Goal: Information Seeking & Learning: Check status

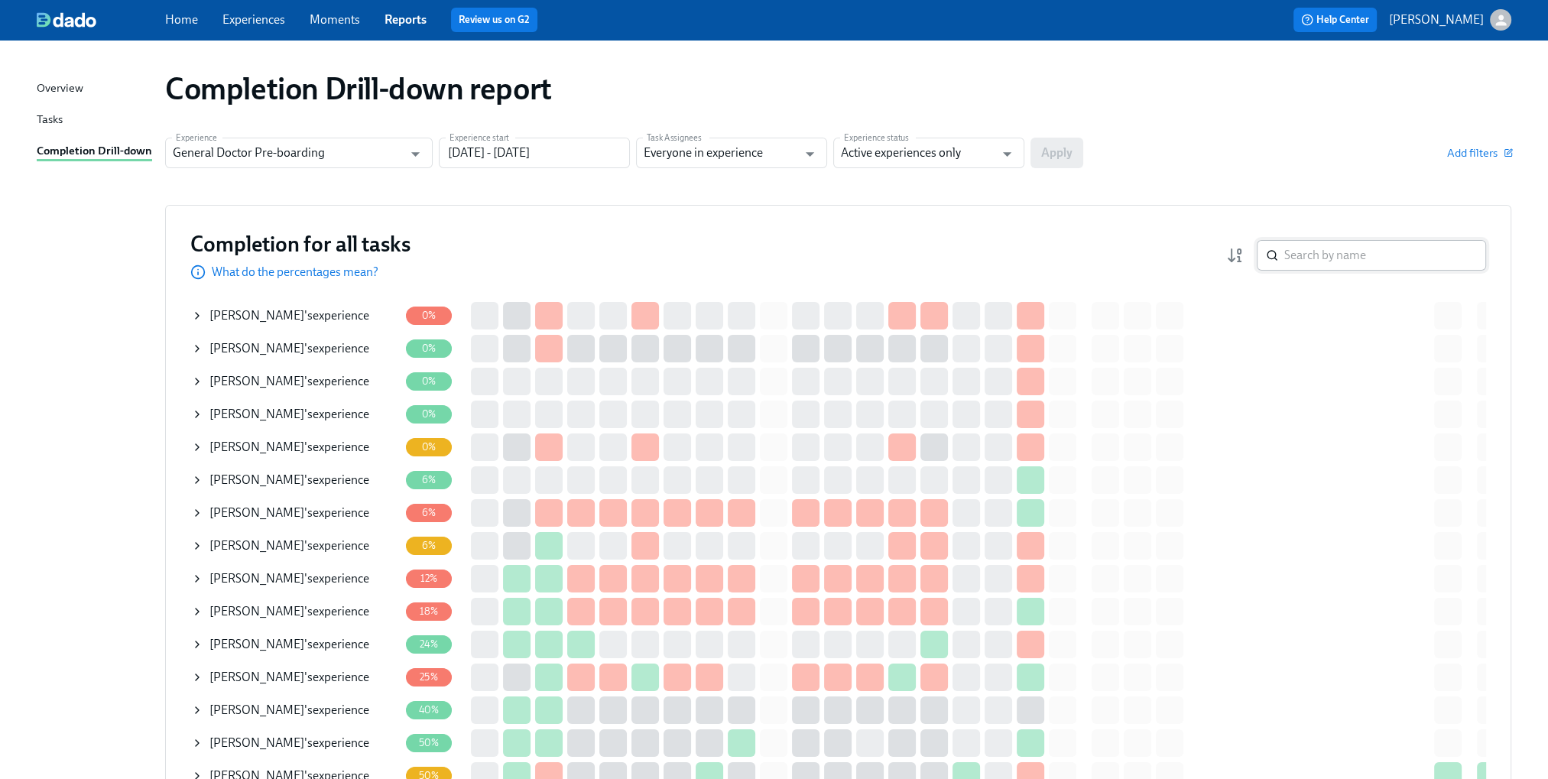
click at [1329, 262] on input "search" at bounding box center [1385, 255] width 202 height 31
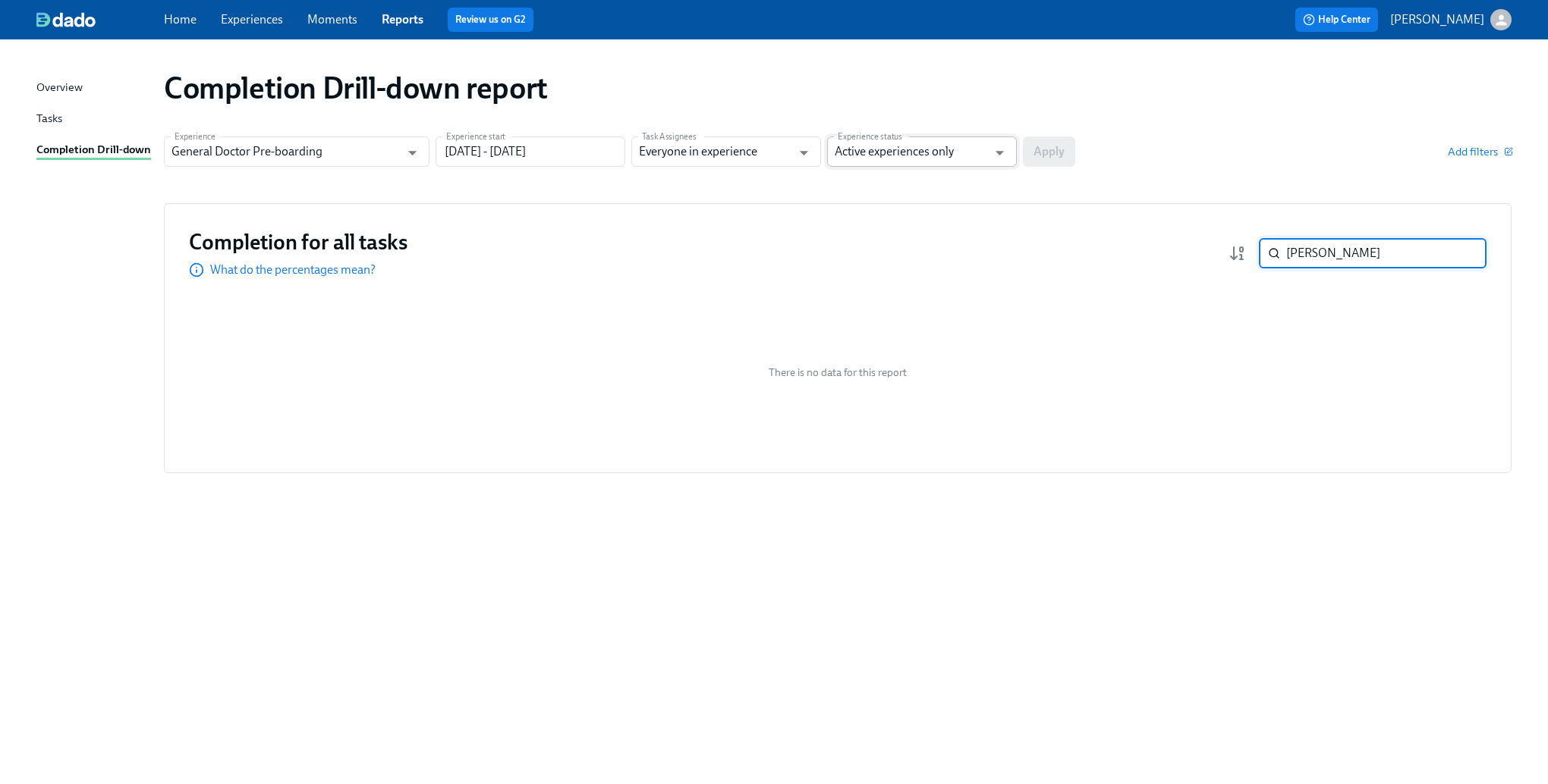
type input "[PERSON_NAME]"
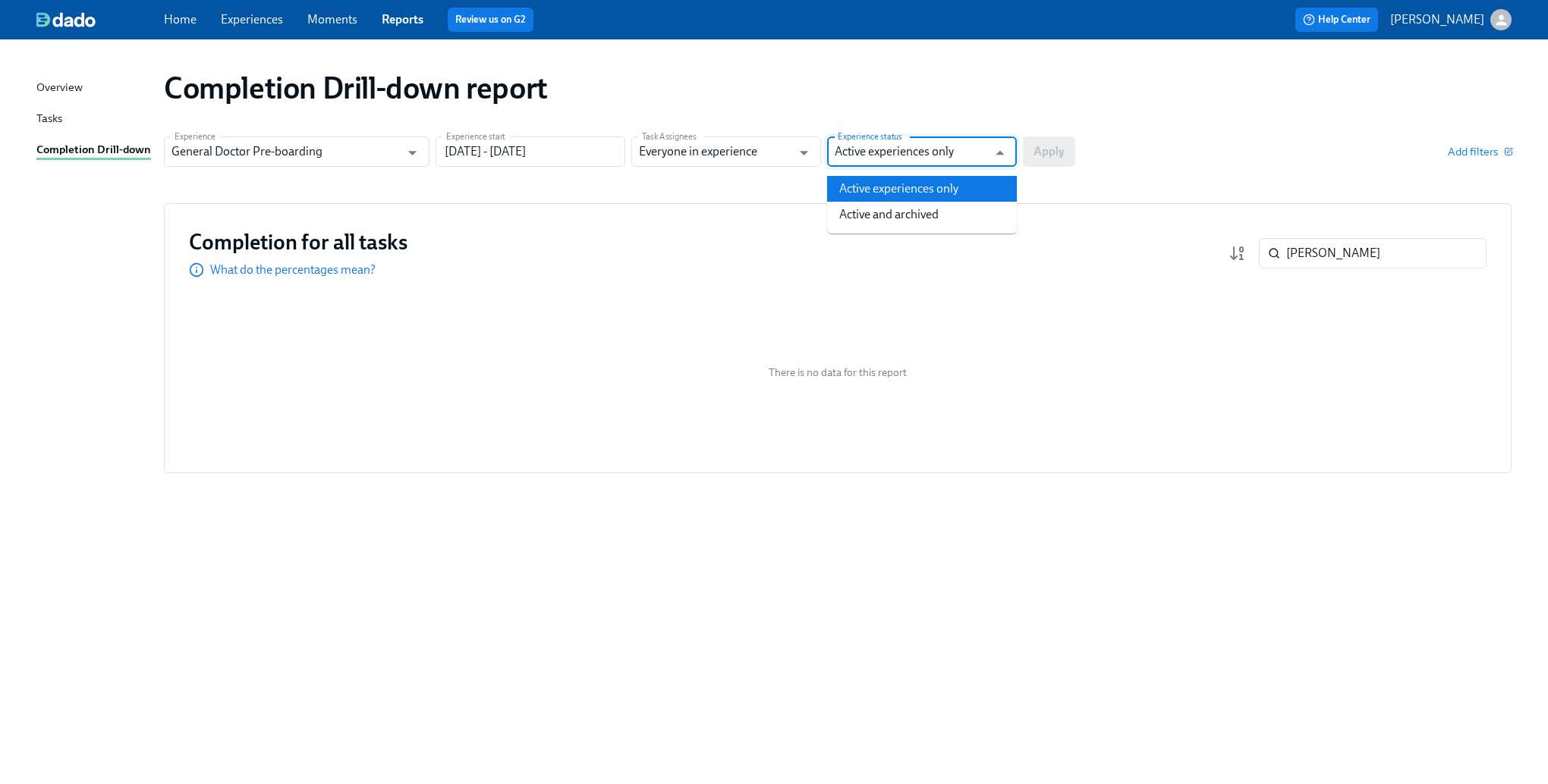
click at [976, 153] on input "Active experiences only" at bounding box center [912, 152] width 153 height 31
drag, startPoint x: 956, startPoint y: 204, endPoint x: 974, endPoint y: 196, distance: 19.7
click at [949, 205] on li "Active and archived" at bounding box center [921, 214] width 190 height 26
type input "Active and archived"
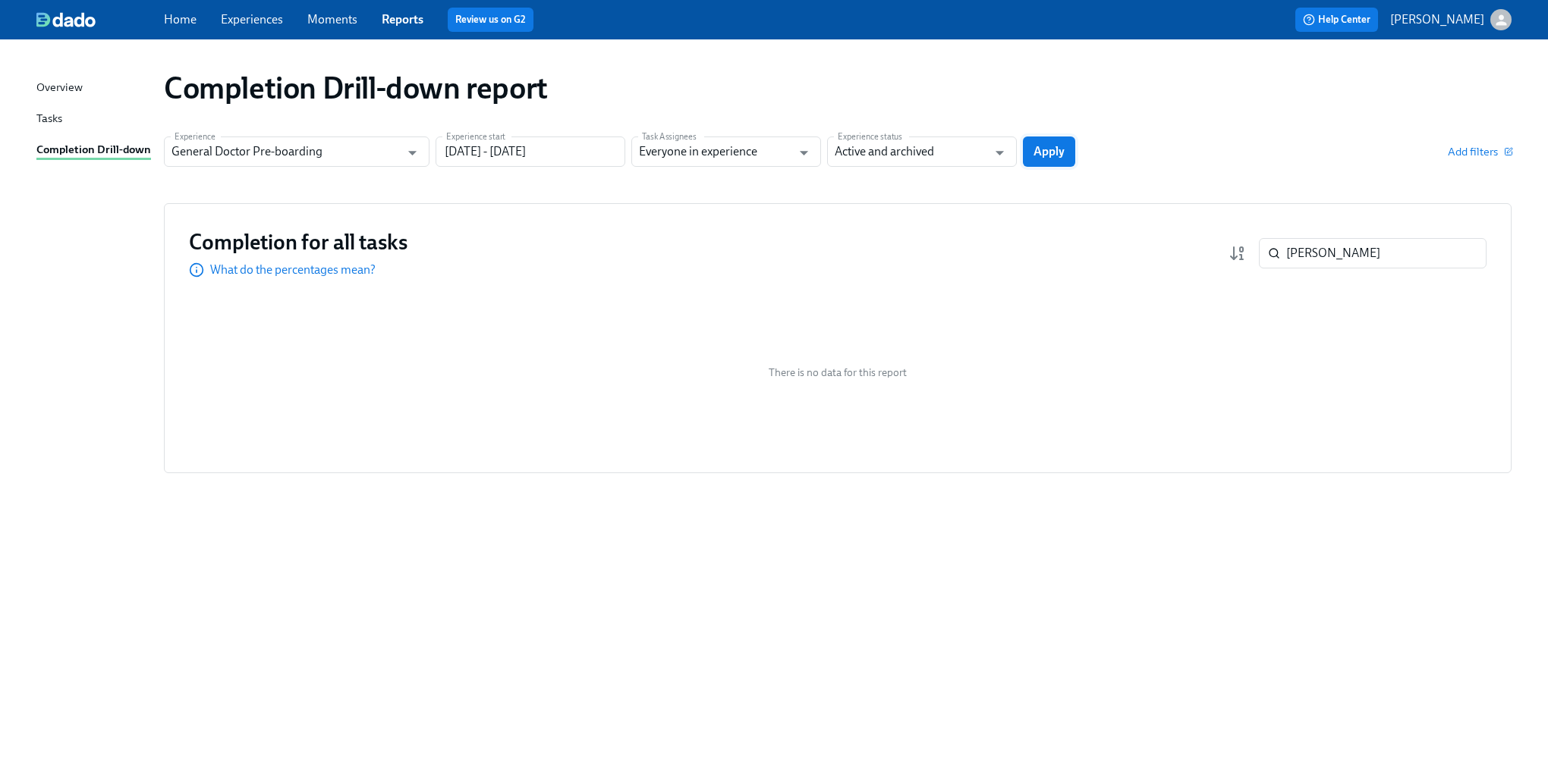
click at [1064, 147] on button "Apply" at bounding box center [1049, 152] width 53 height 31
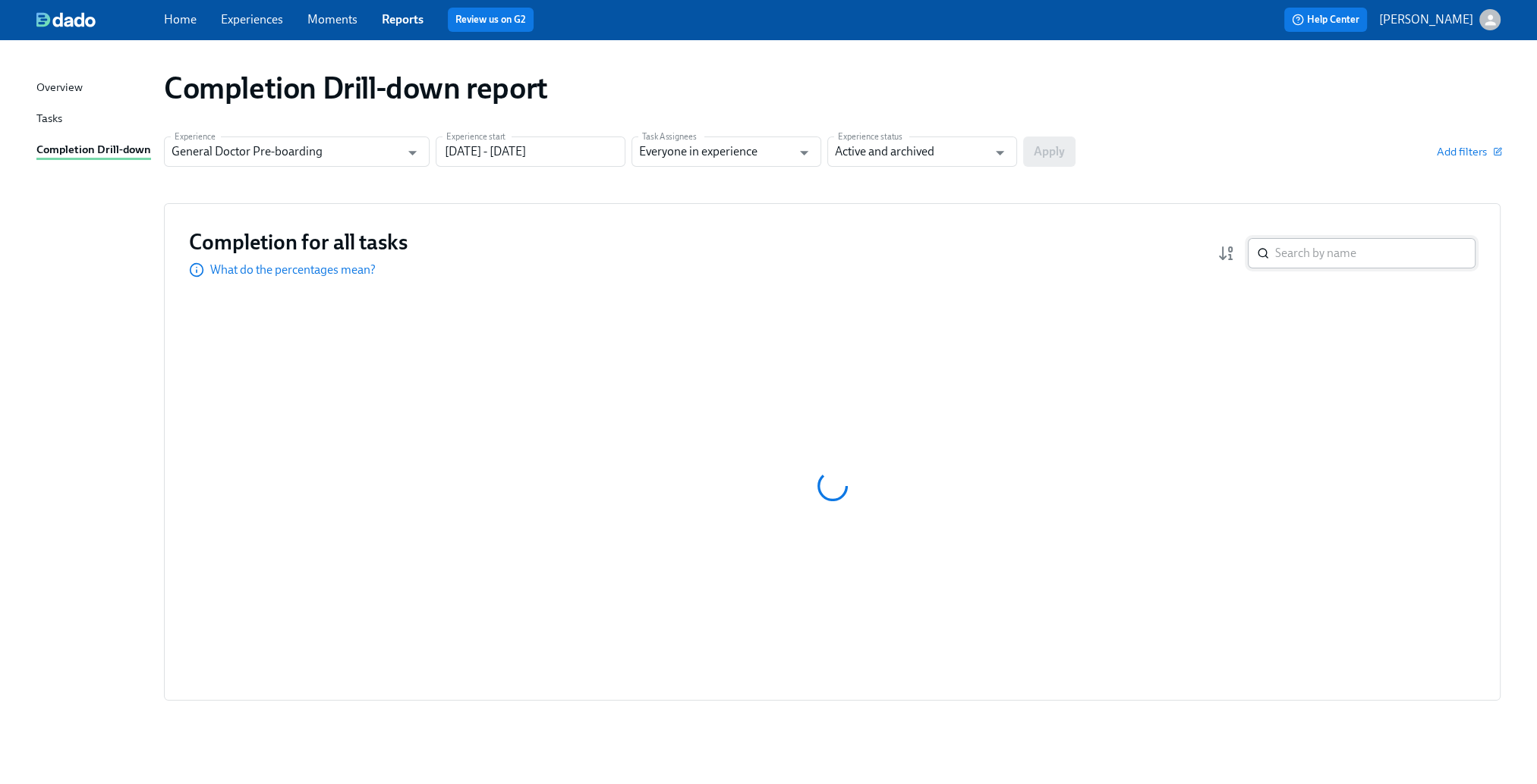
click at [1340, 252] on input "search" at bounding box center [1375, 253] width 201 height 31
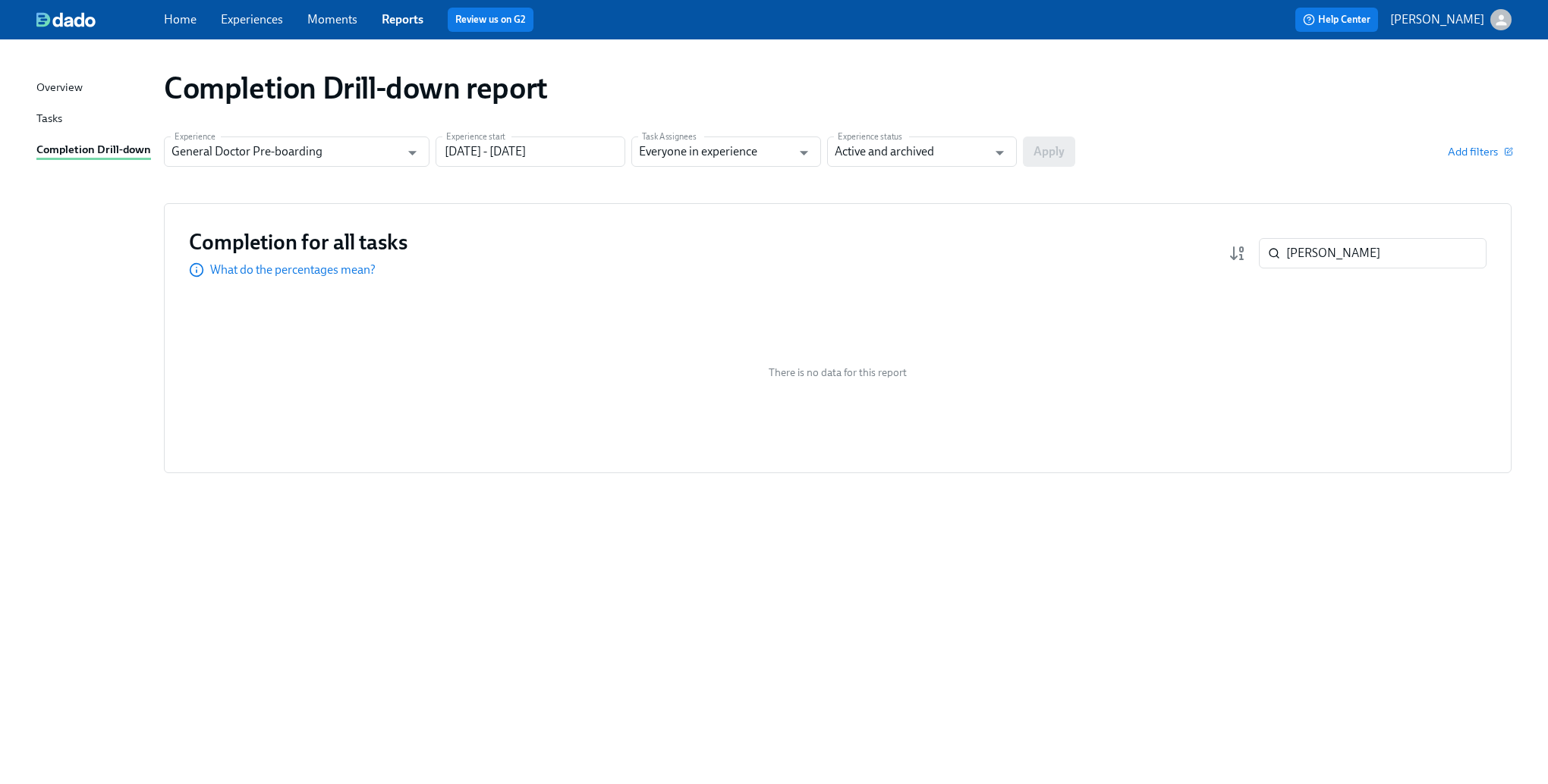
click at [1374, 437] on div "There is no data for this report" at bounding box center [837, 372] width 1298 height 152
click at [1291, 256] on input "[PERSON_NAME]" at bounding box center [1386, 253] width 201 height 31
click at [1293, 256] on input "[PERSON_NAME]" at bounding box center [1386, 253] width 201 height 31
paste input "[PERSON_NAME] [PERSON_NAME]"
type input "[PERSON_NAME] [PERSON_NAME]"
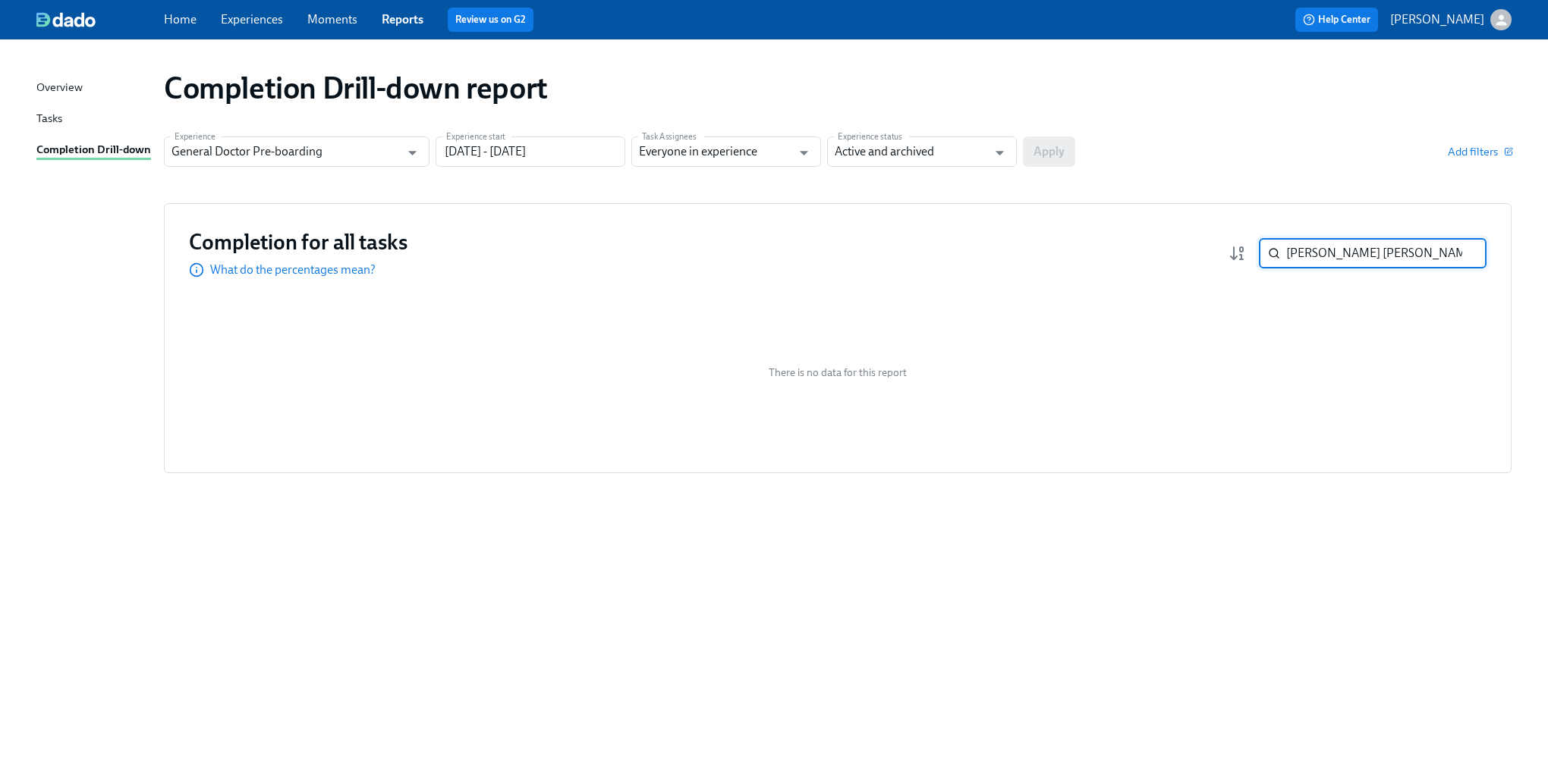
click at [1332, 251] on input "[PERSON_NAME] [PERSON_NAME]" at bounding box center [1386, 253] width 201 height 31
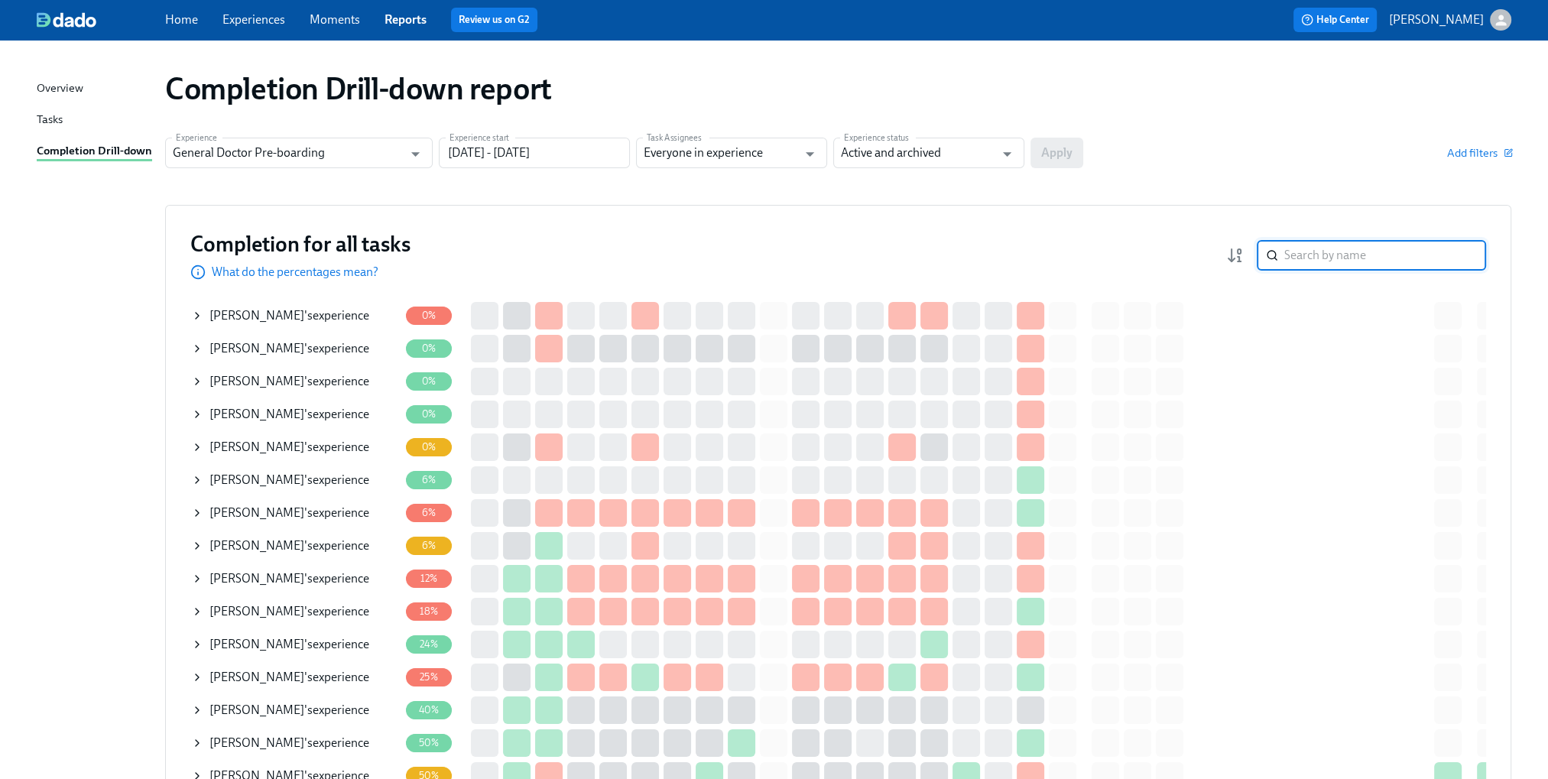
click at [1311, 251] on input "search" at bounding box center [1385, 255] width 202 height 31
paste input "[PERSON_NAME]"
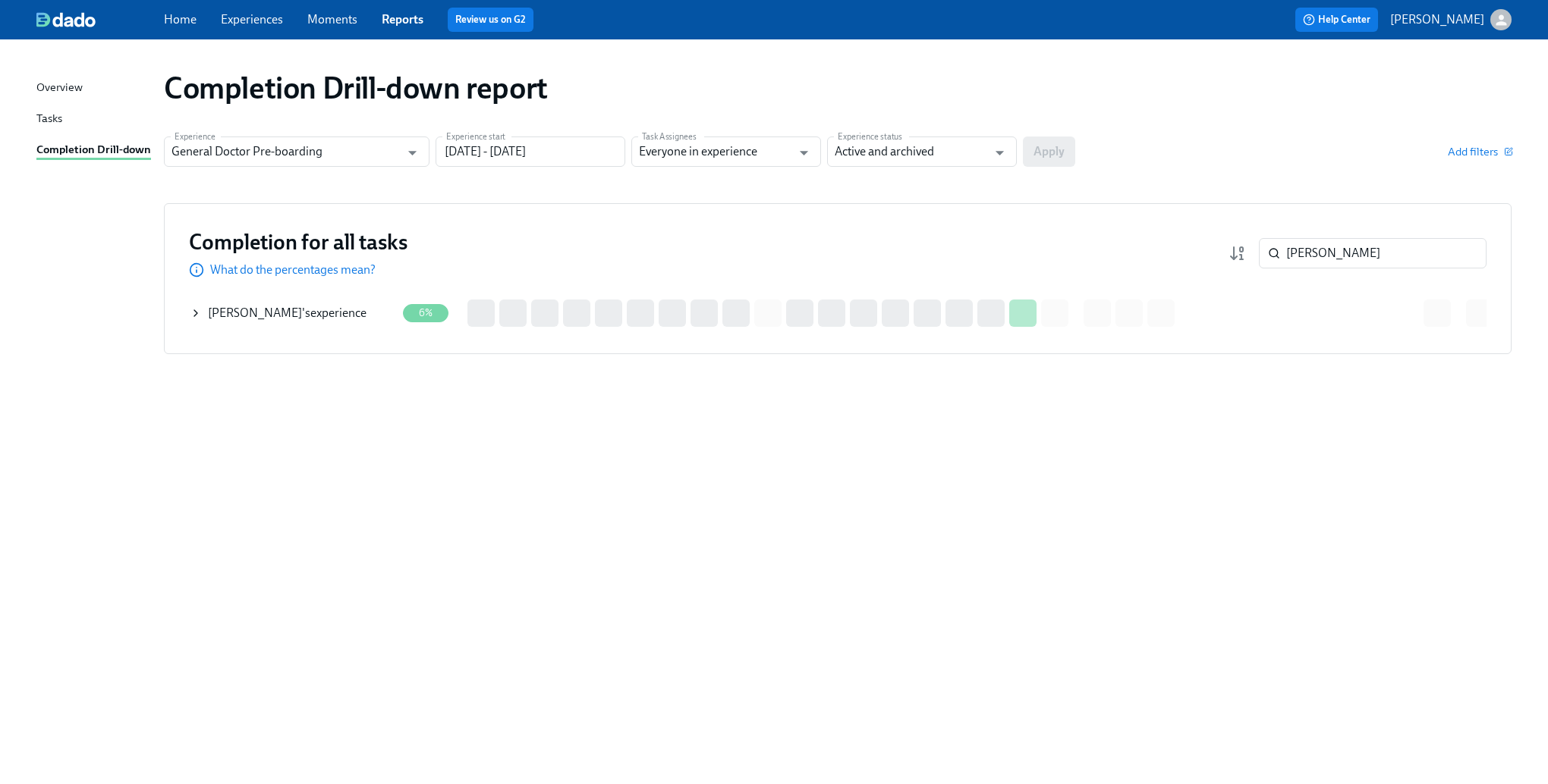
click at [198, 317] on icon at bounding box center [196, 314] width 12 height 12
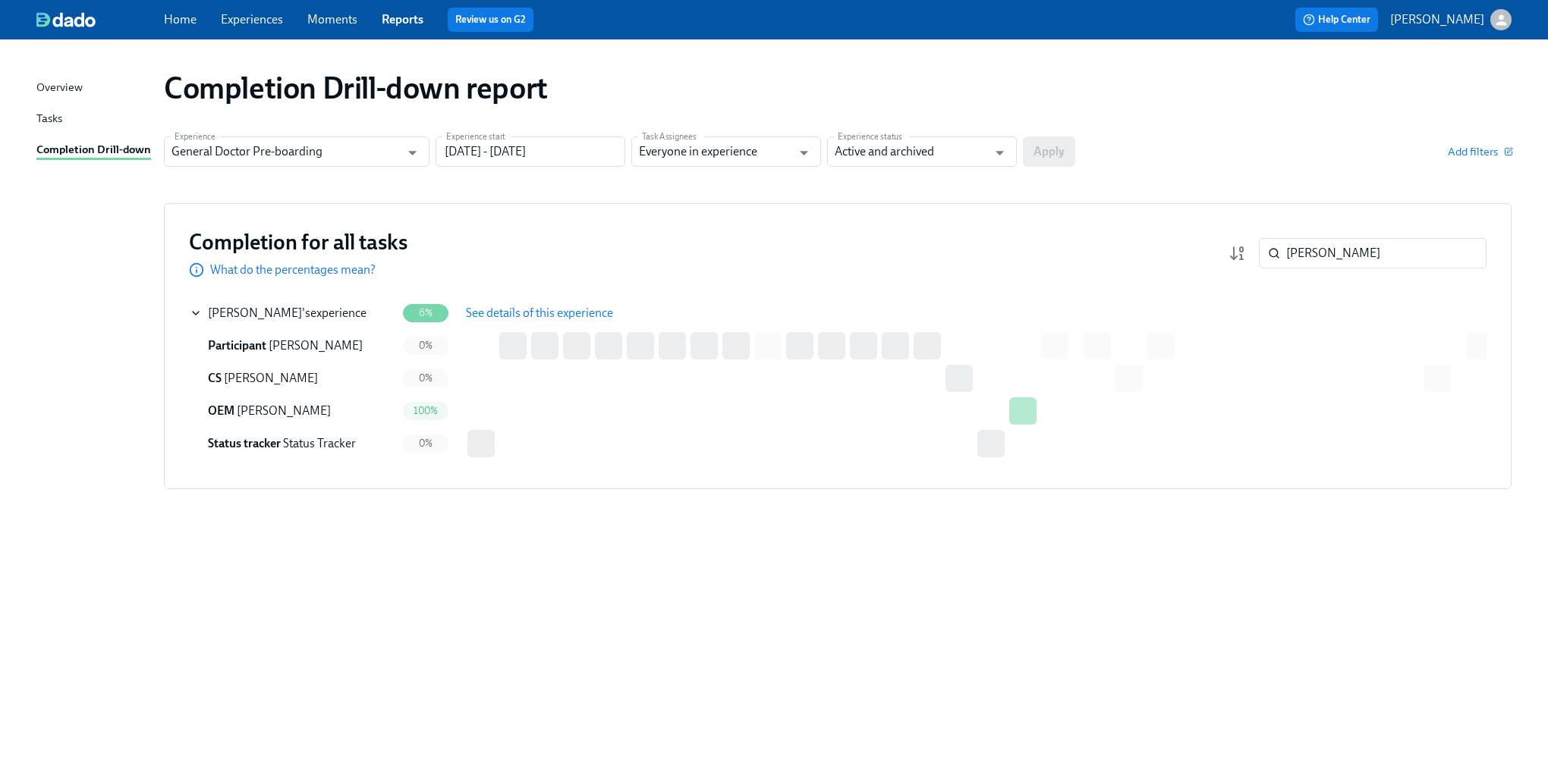
click at [551, 312] on span "See details of this experience" at bounding box center [539, 313] width 147 height 15
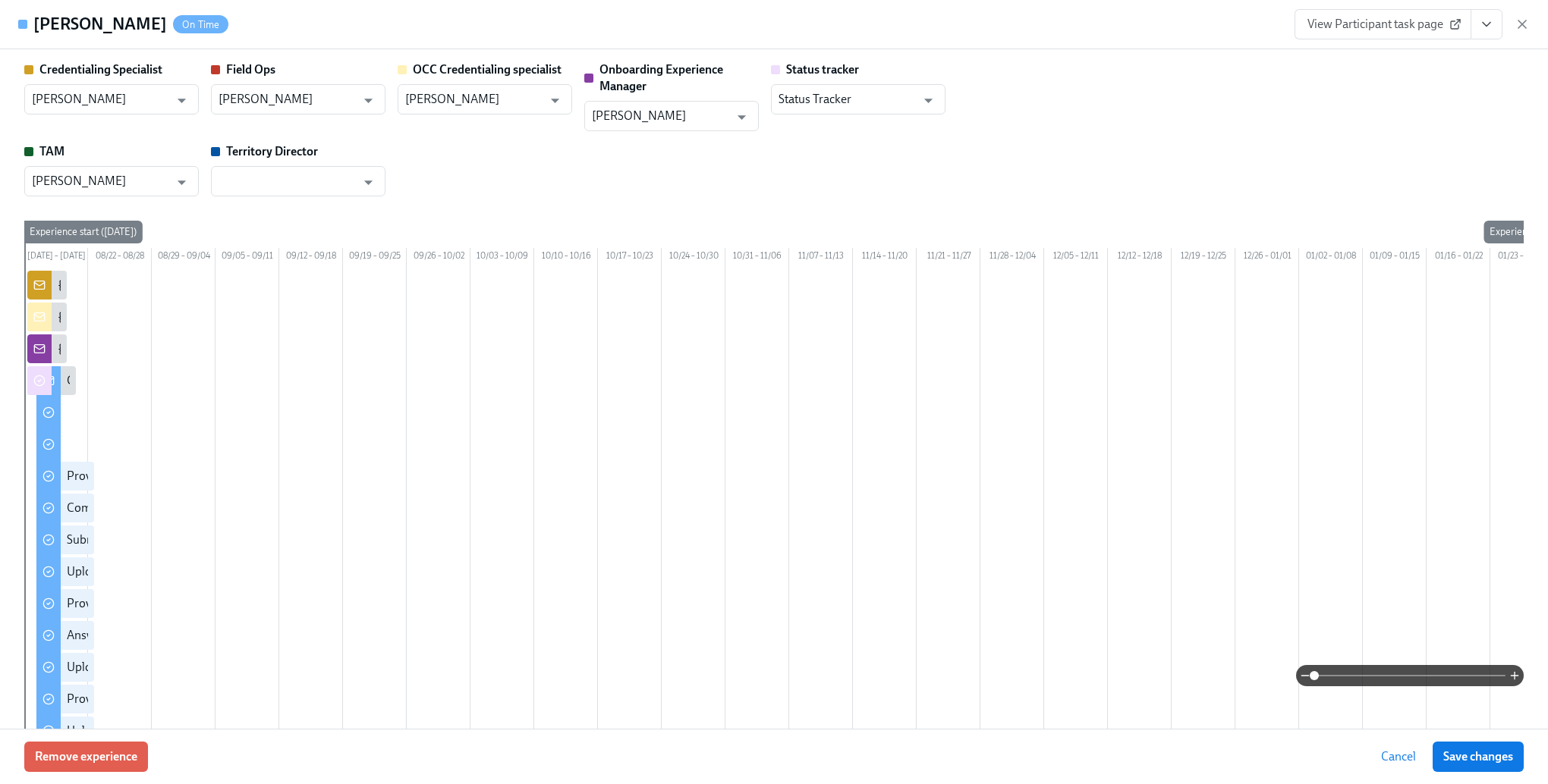
click at [1430, 757] on div "Cancel Save changes" at bounding box center [1447, 756] width 153 height 31
click at [1384, 757] on span "Cancel" at bounding box center [1398, 756] width 35 height 15
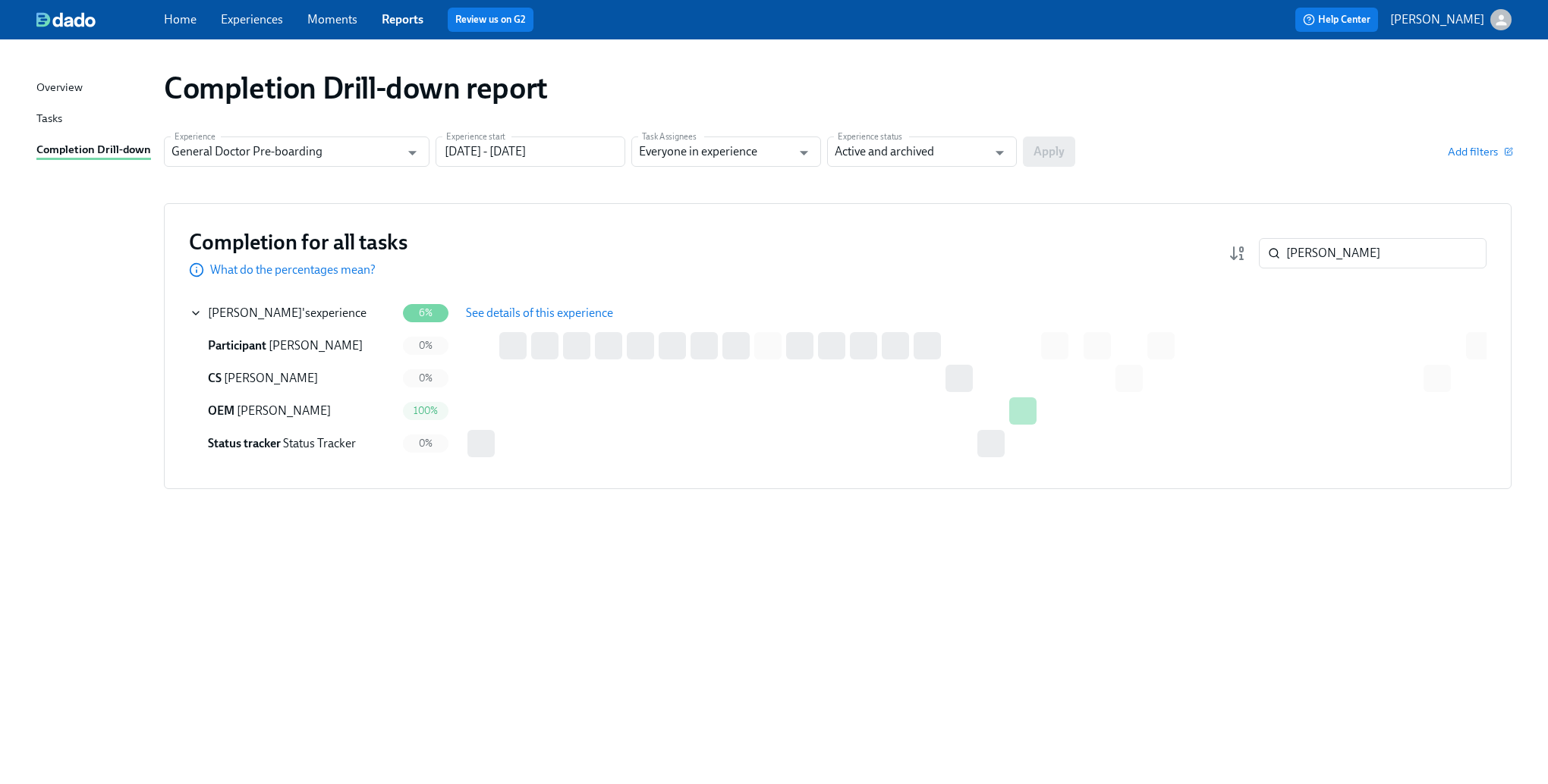
click at [1324, 233] on div "Completion for all tasks What do the percentages mean? [PERSON_NAME] ​" at bounding box center [837, 253] width 1298 height 50
click at [1312, 250] on input "[PERSON_NAME]" at bounding box center [1386, 253] width 201 height 31
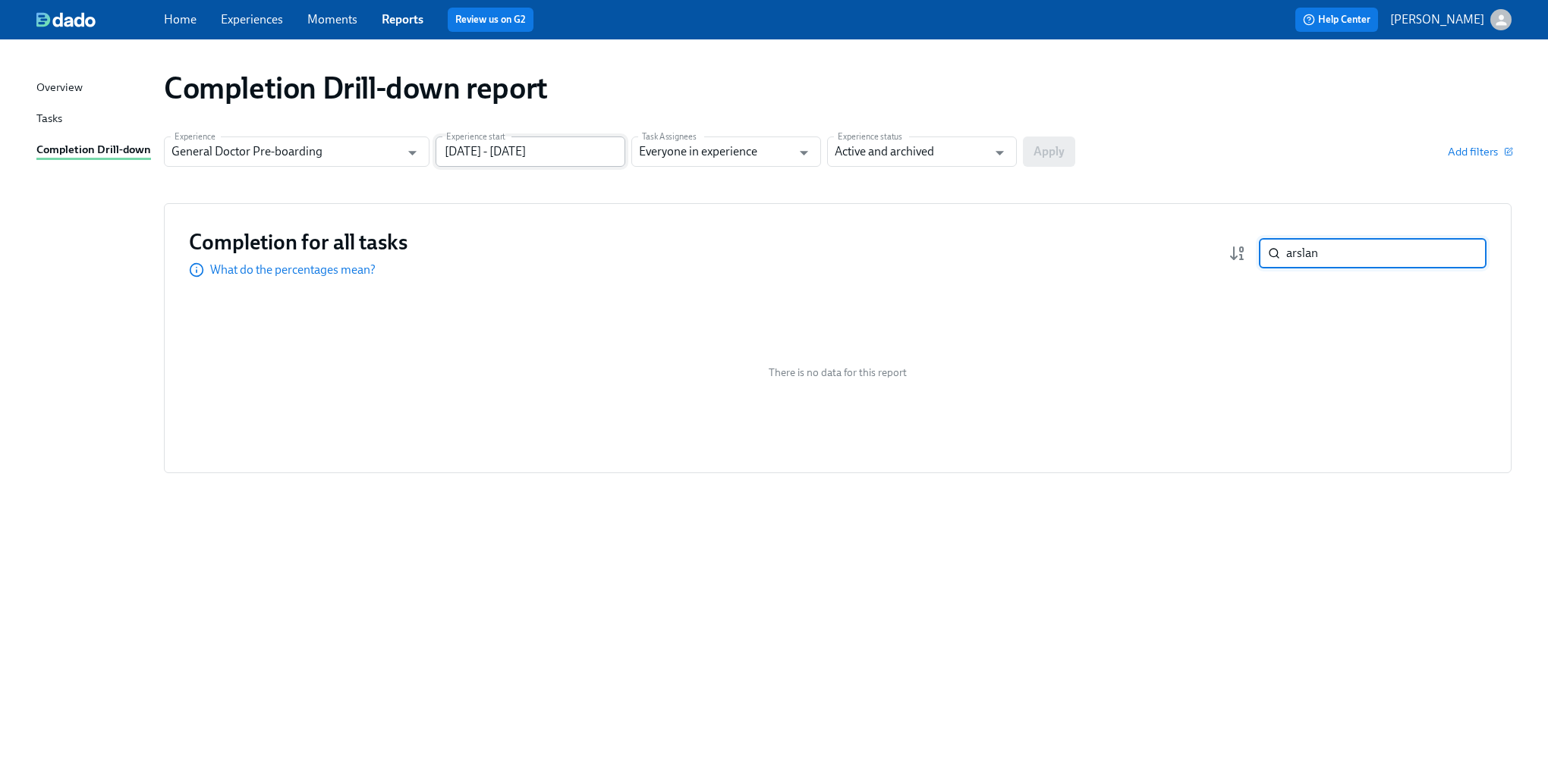
type input "arslan"
click at [611, 157] on input "[DATE] - [DATE]" at bounding box center [530, 152] width 190 height 31
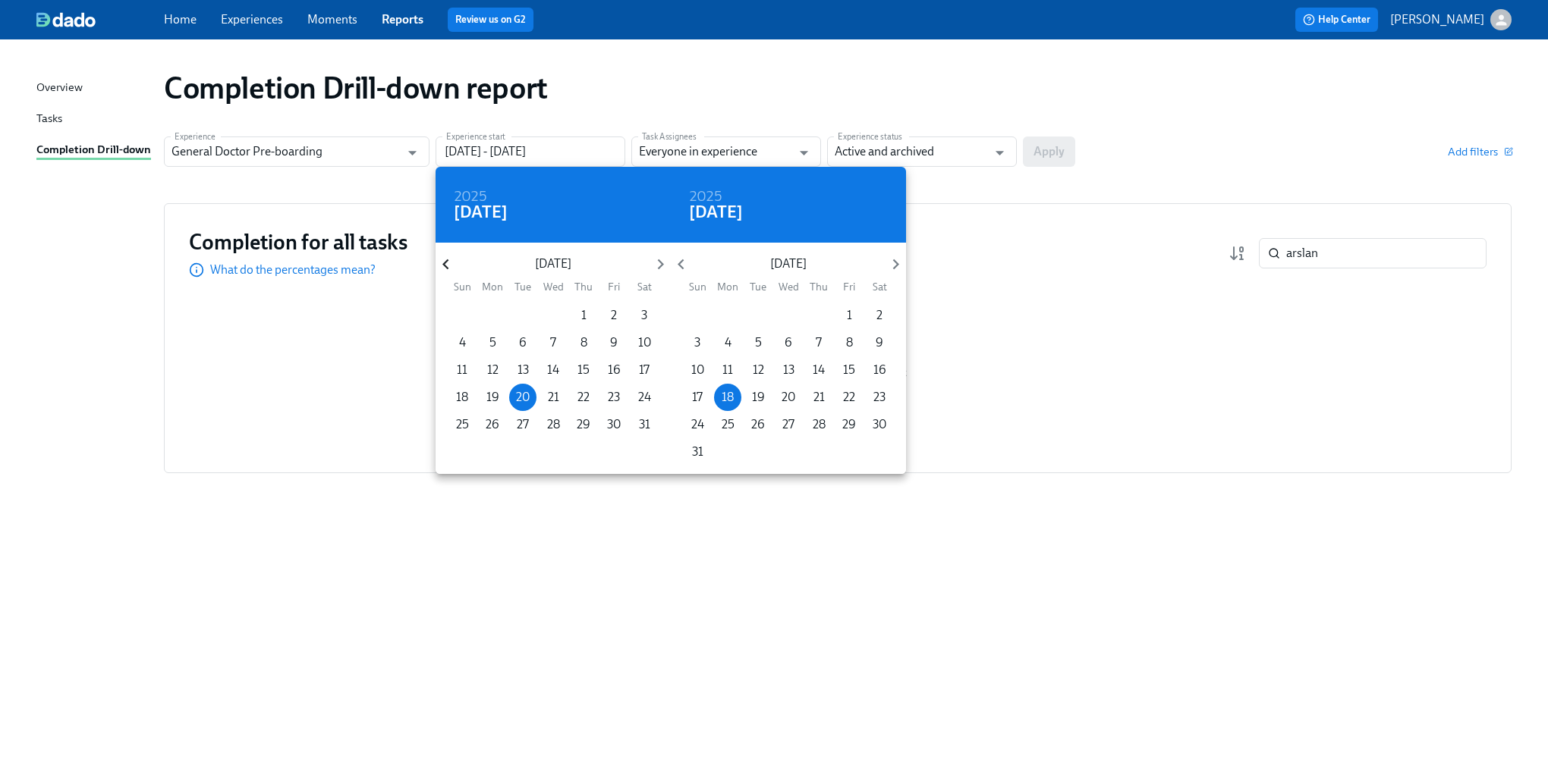
click at [453, 262] on icon "button" at bounding box center [446, 264] width 21 height 21
click at [559, 317] on span "1" at bounding box center [553, 316] width 28 height 17
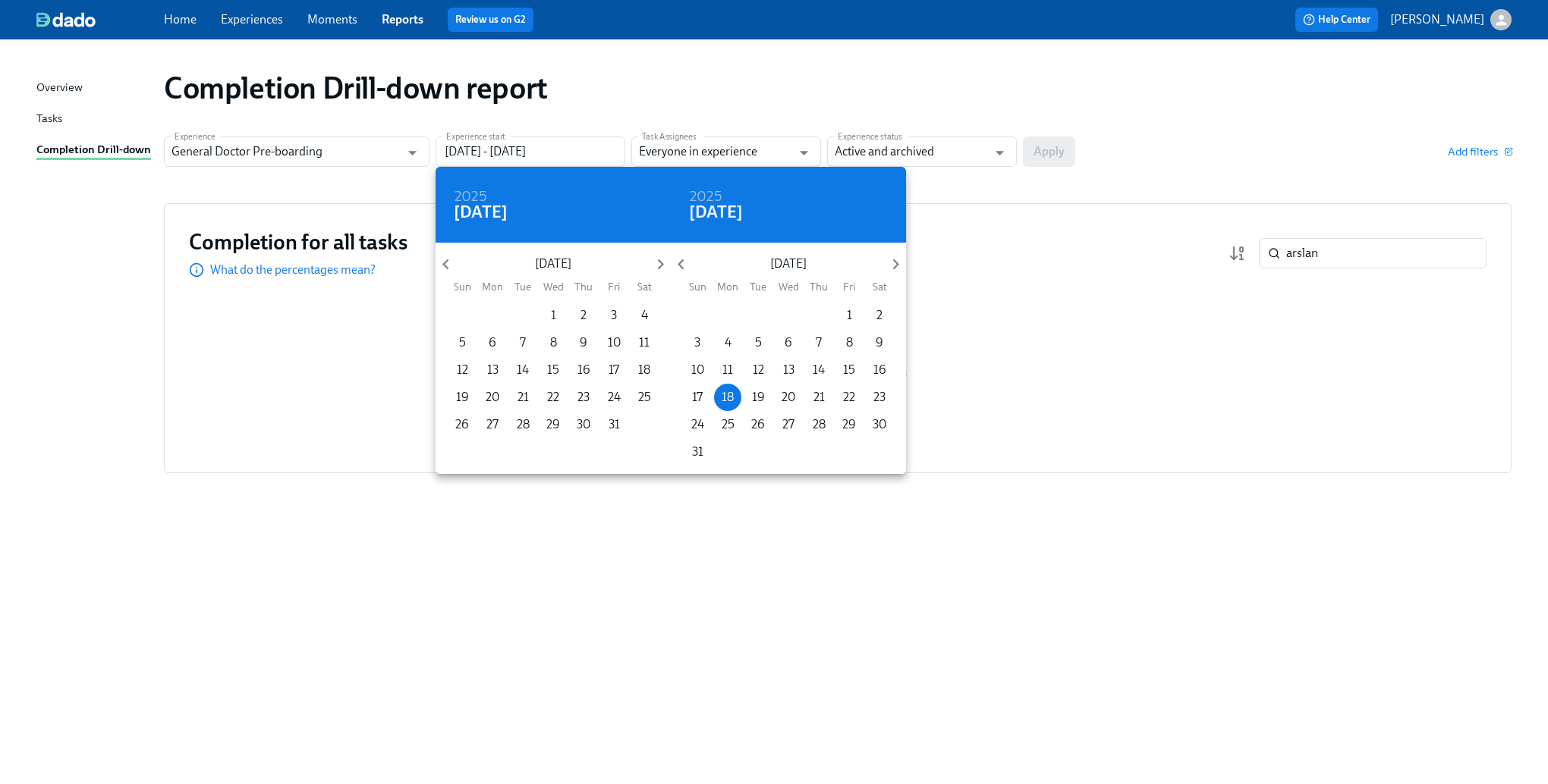
type input "[DATE] - [DATE]"
click at [1035, 155] on div at bounding box center [774, 392] width 1548 height 784
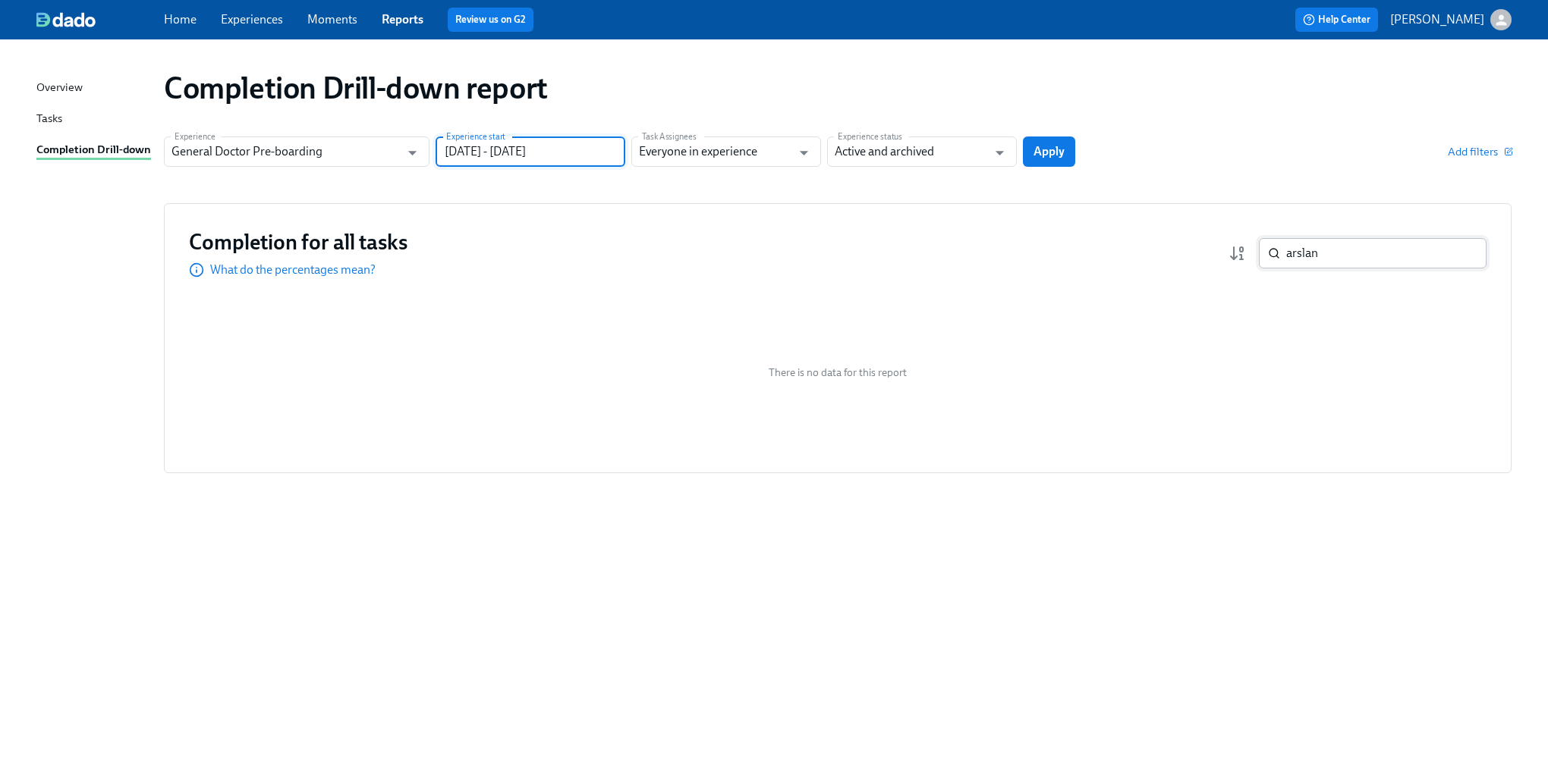
click at [1355, 258] on input "arslan" at bounding box center [1386, 253] width 201 height 31
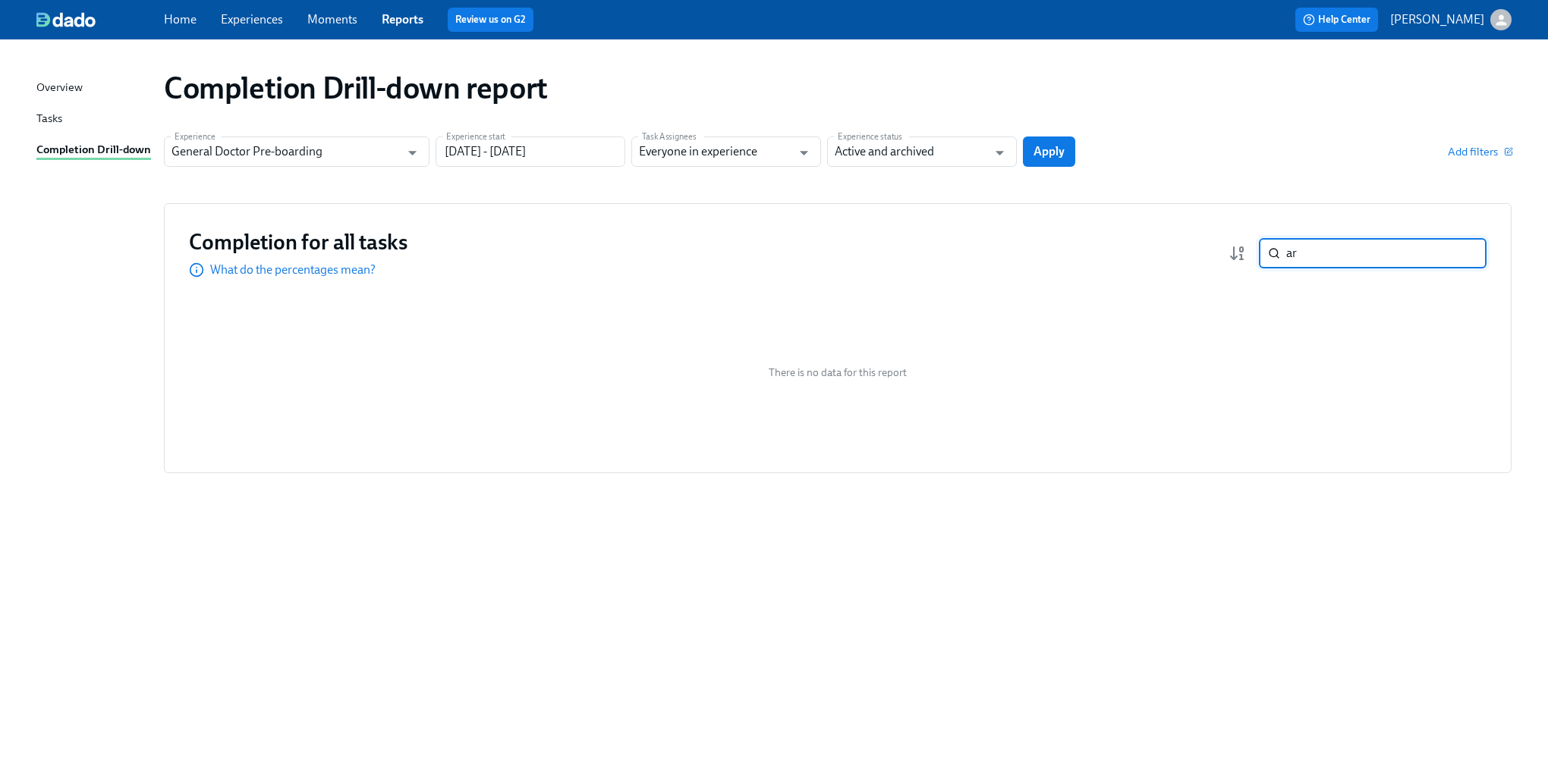
type input "a"
type input "las"
type input "[DATE] - [DATE]"
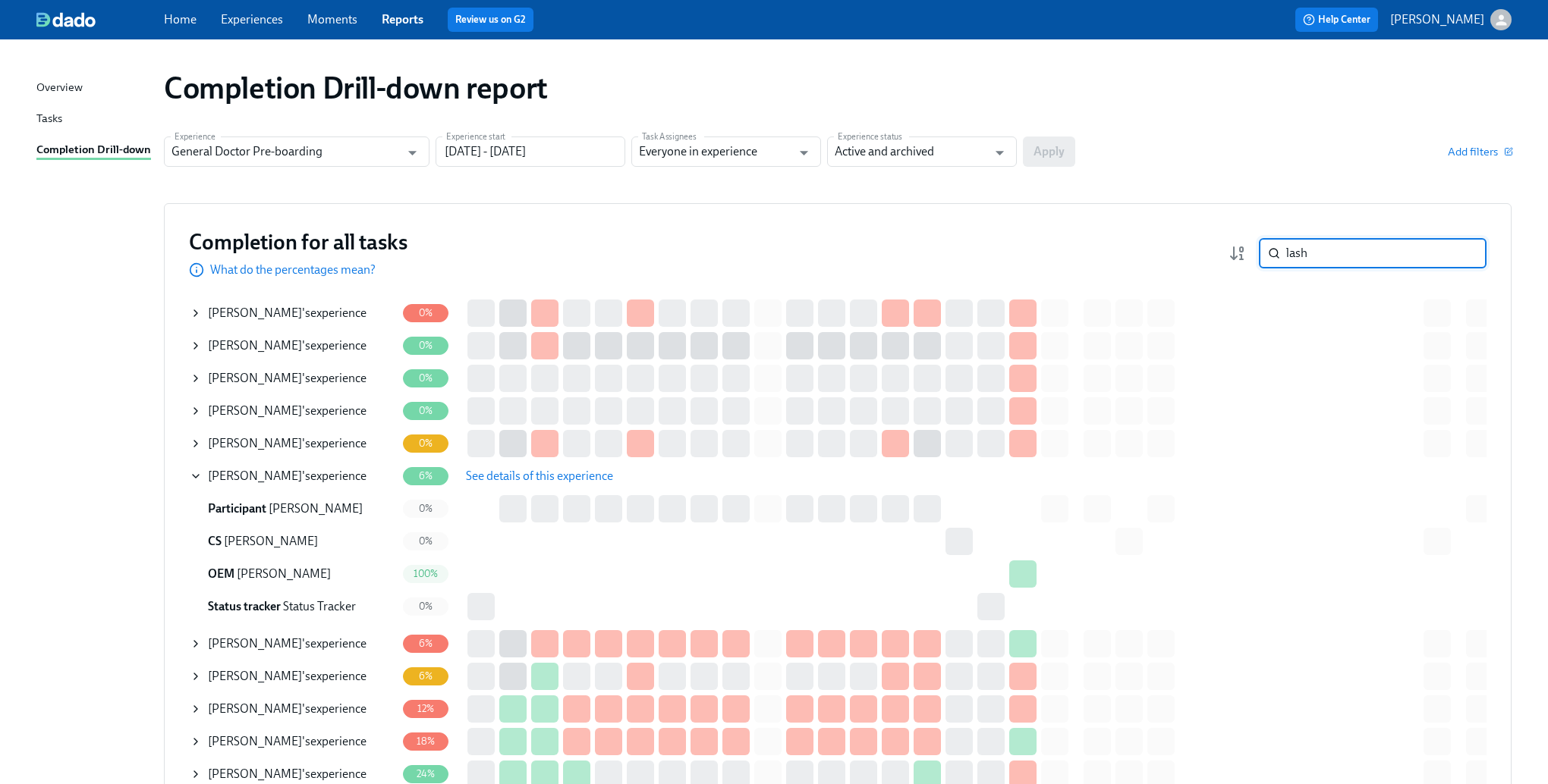
type input "lash"
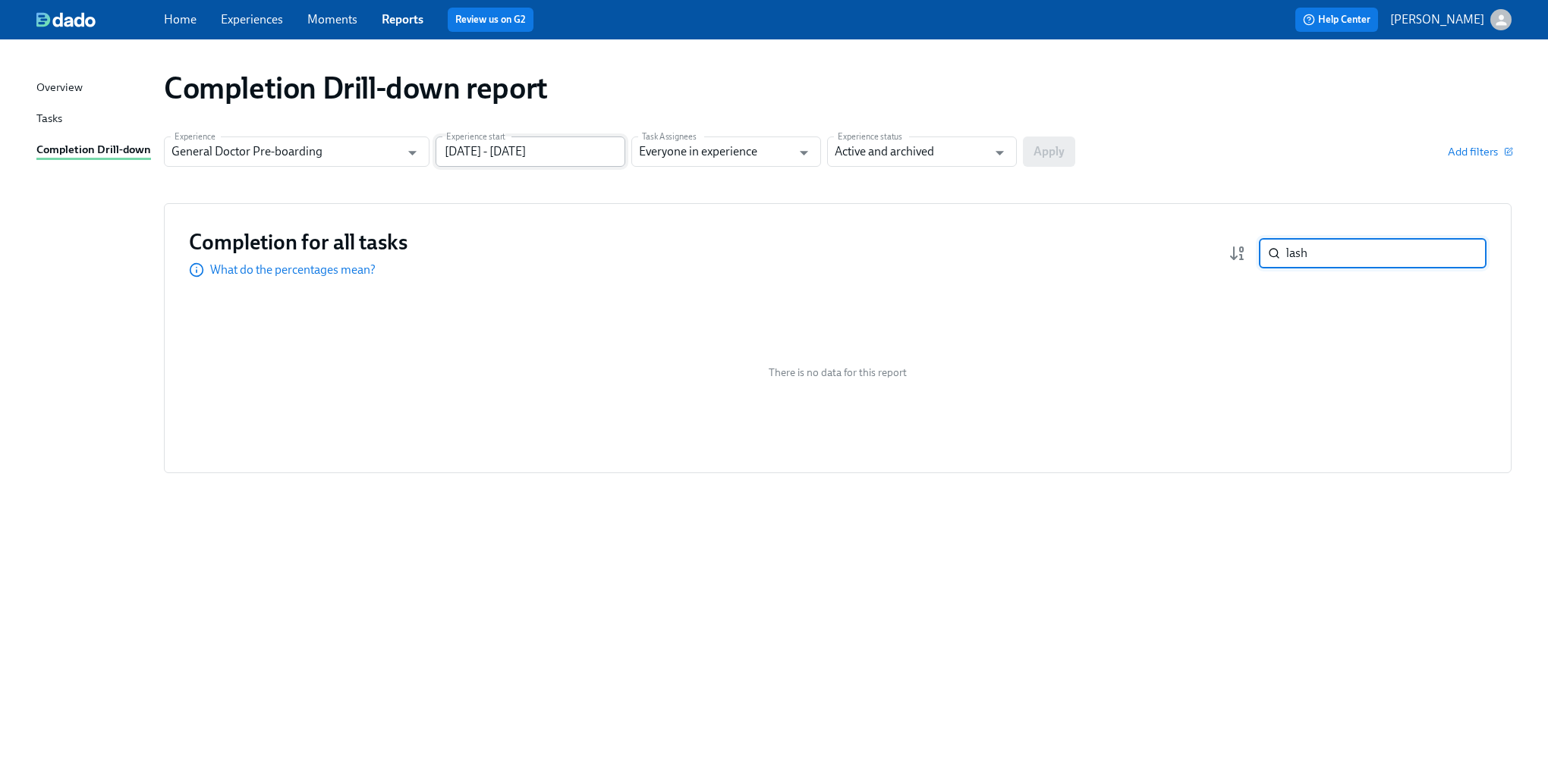
click at [558, 155] on input "[DATE] - [DATE]" at bounding box center [530, 152] width 190 height 31
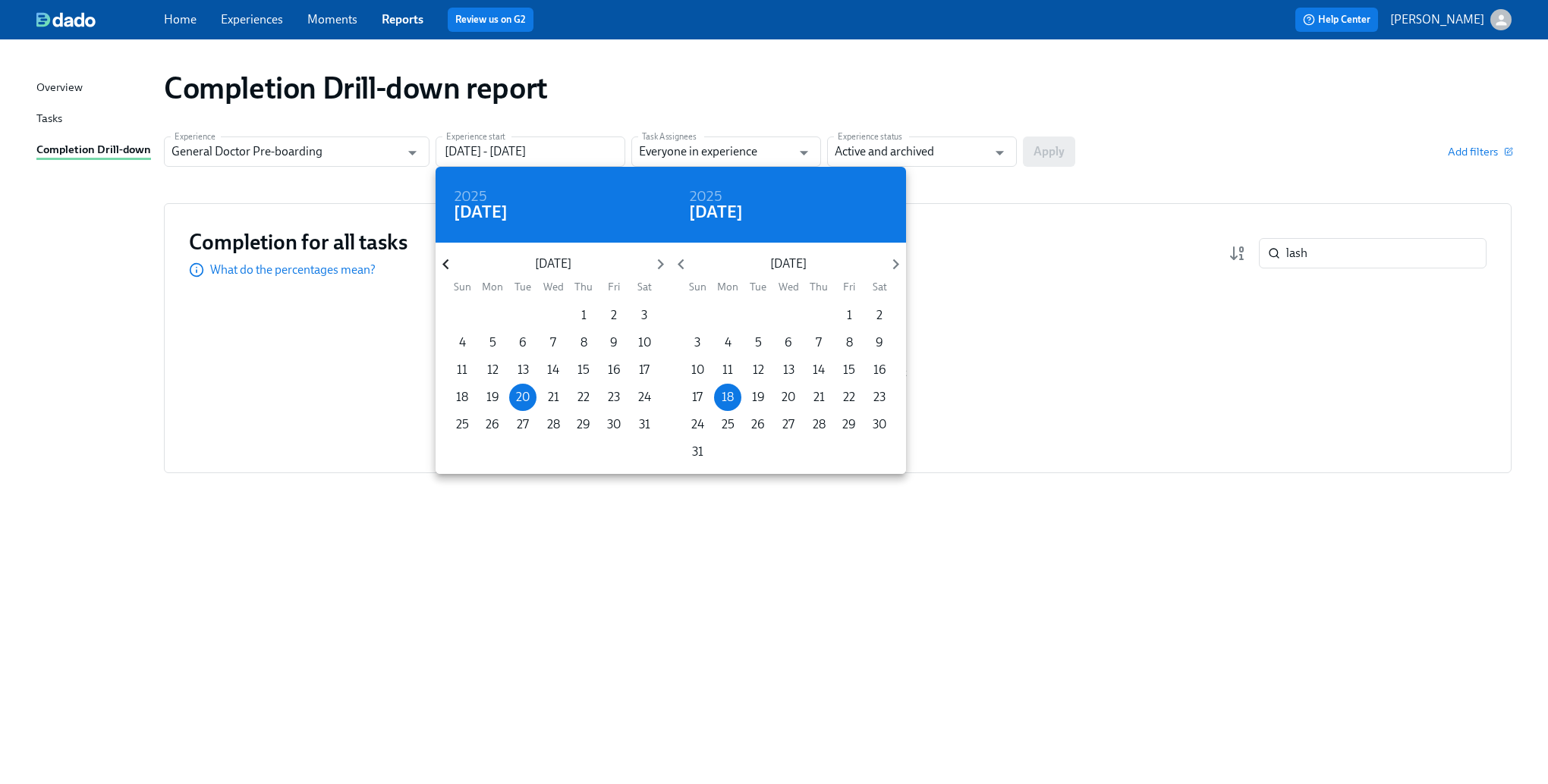
click at [453, 265] on icon "button" at bounding box center [446, 264] width 21 height 21
click at [548, 318] on span "1" at bounding box center [553, 316] width 28 height 17
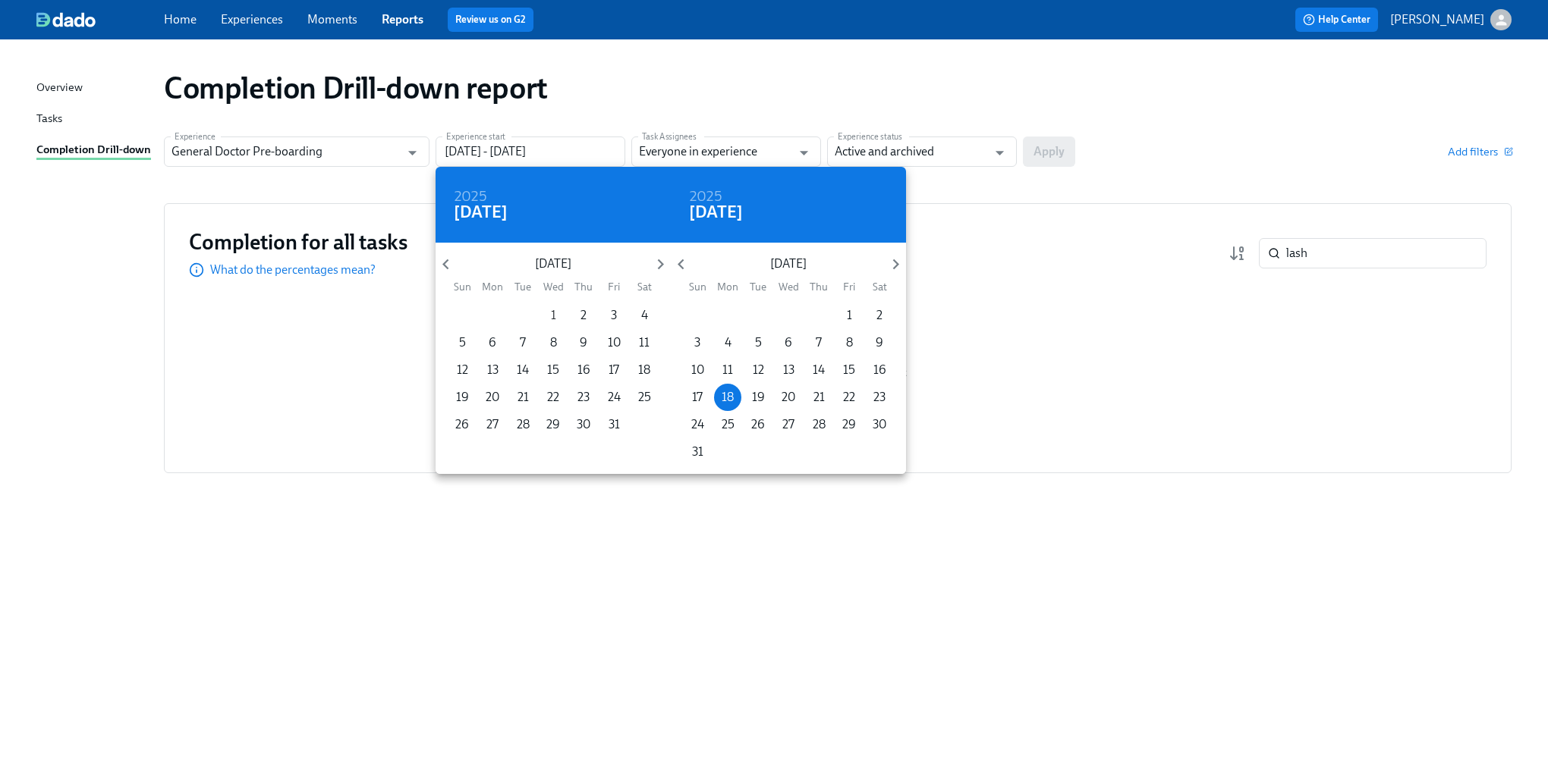
type input "[DATE] - [DATE]"
click at [1029, 140] on div at bounding box center [774, 392] width 1548 height 784
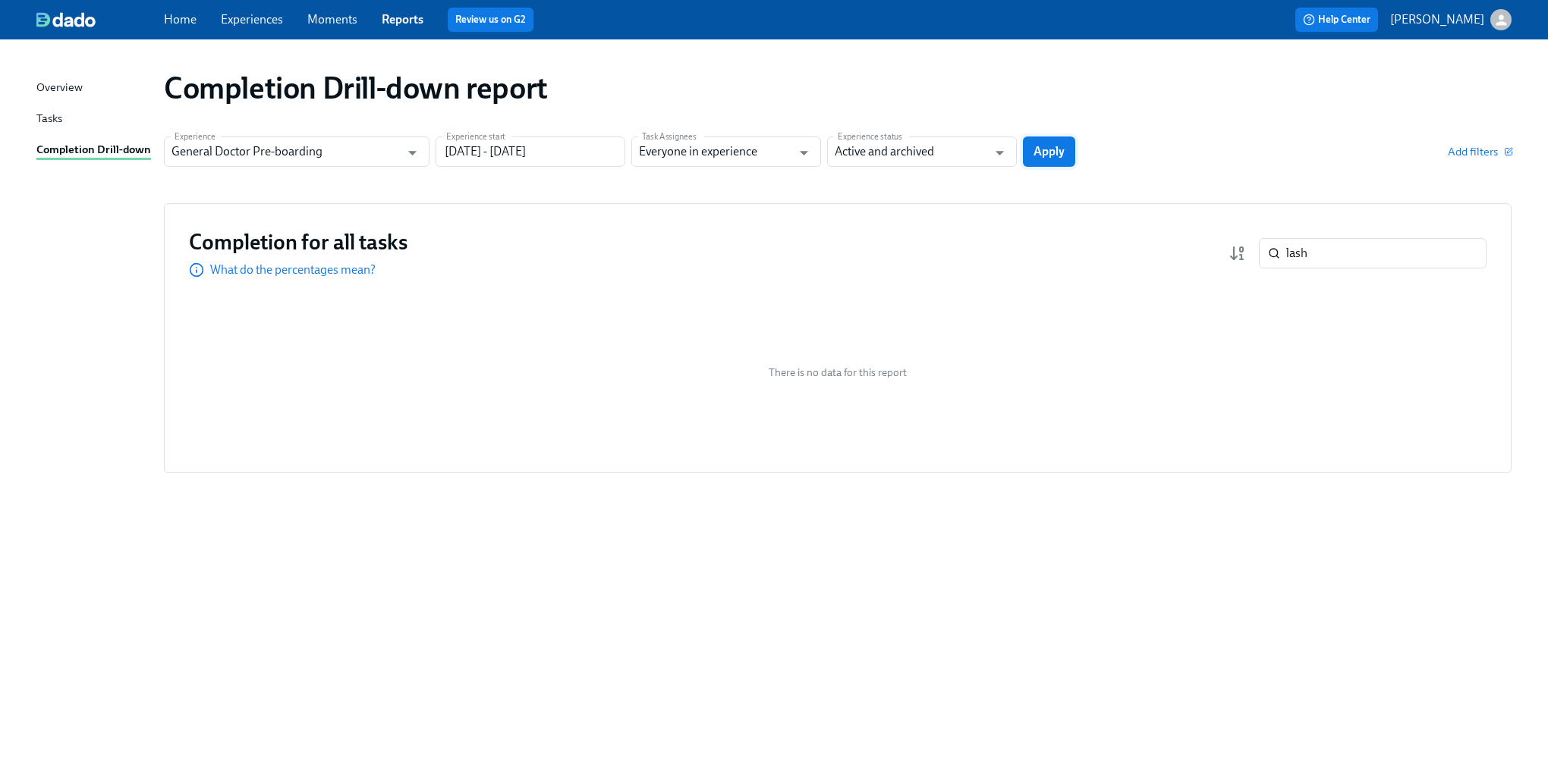
click at [1054, 159] on button "Apply" at bounding box center [1049, 152] width 53 height 31
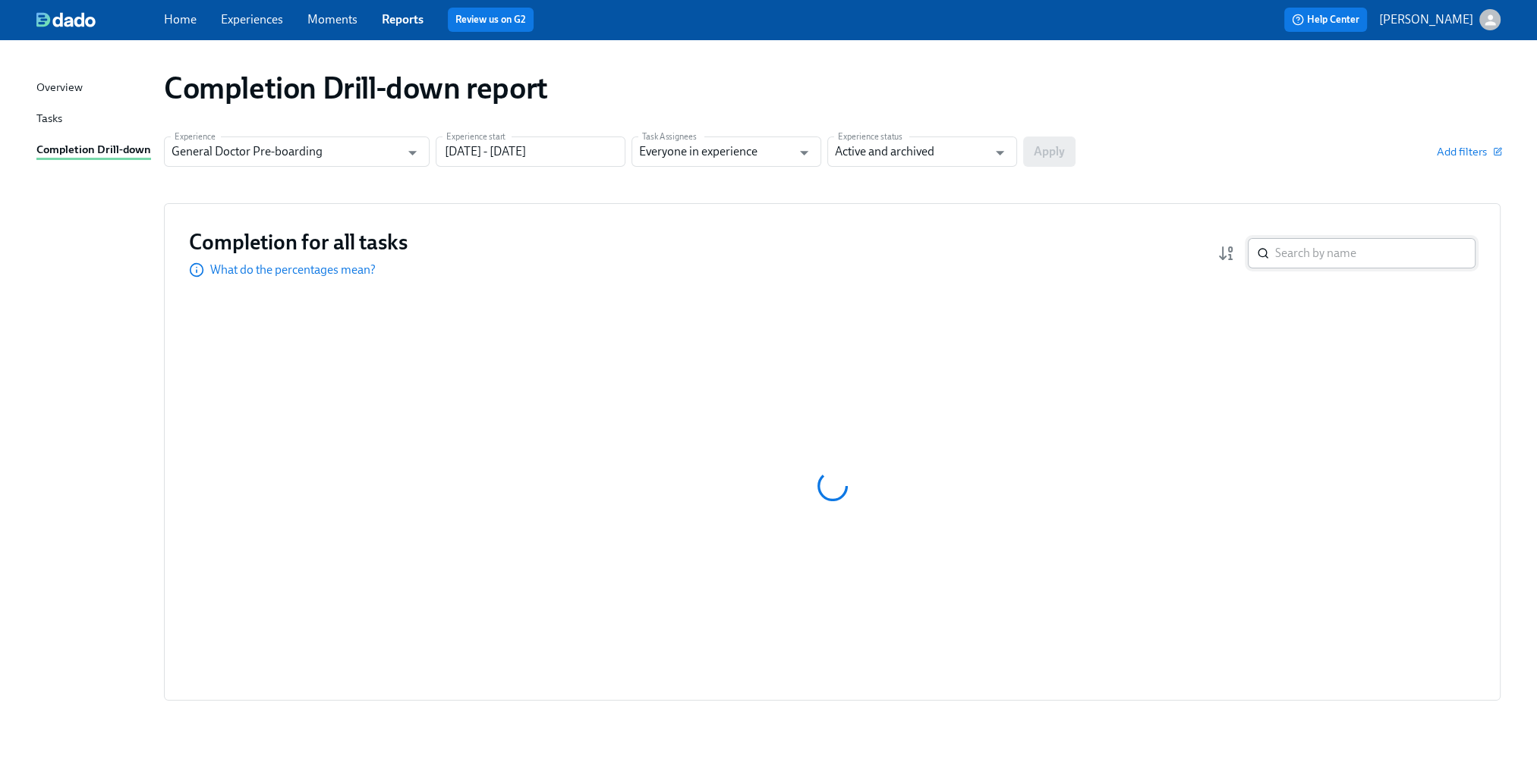
click at [1300, 262] on input "search" at bounding box center [1375, 253] width 201 height 31
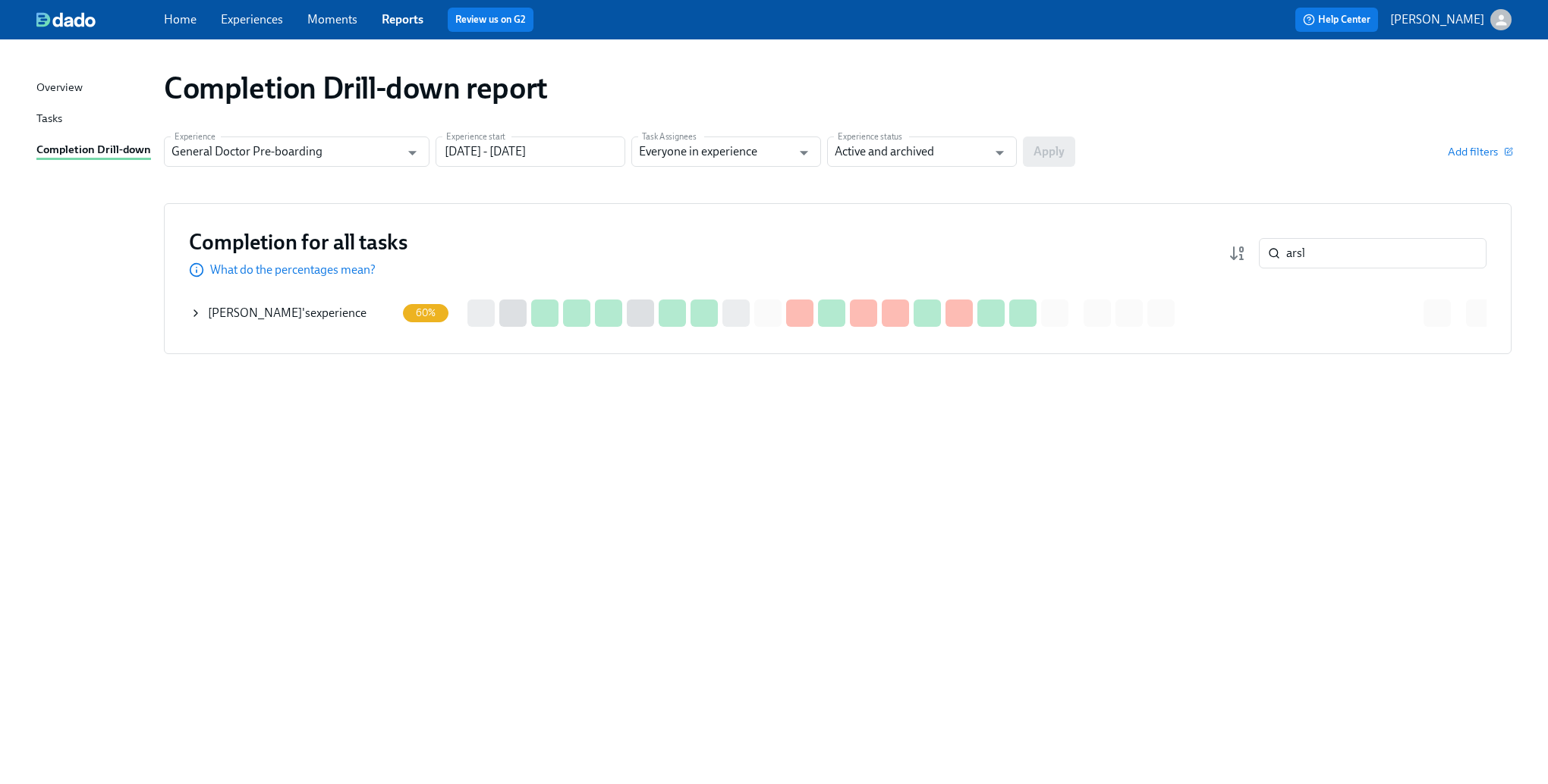
click at [193, 317] on icon at bounding box center [196, 314] width 12 height 12
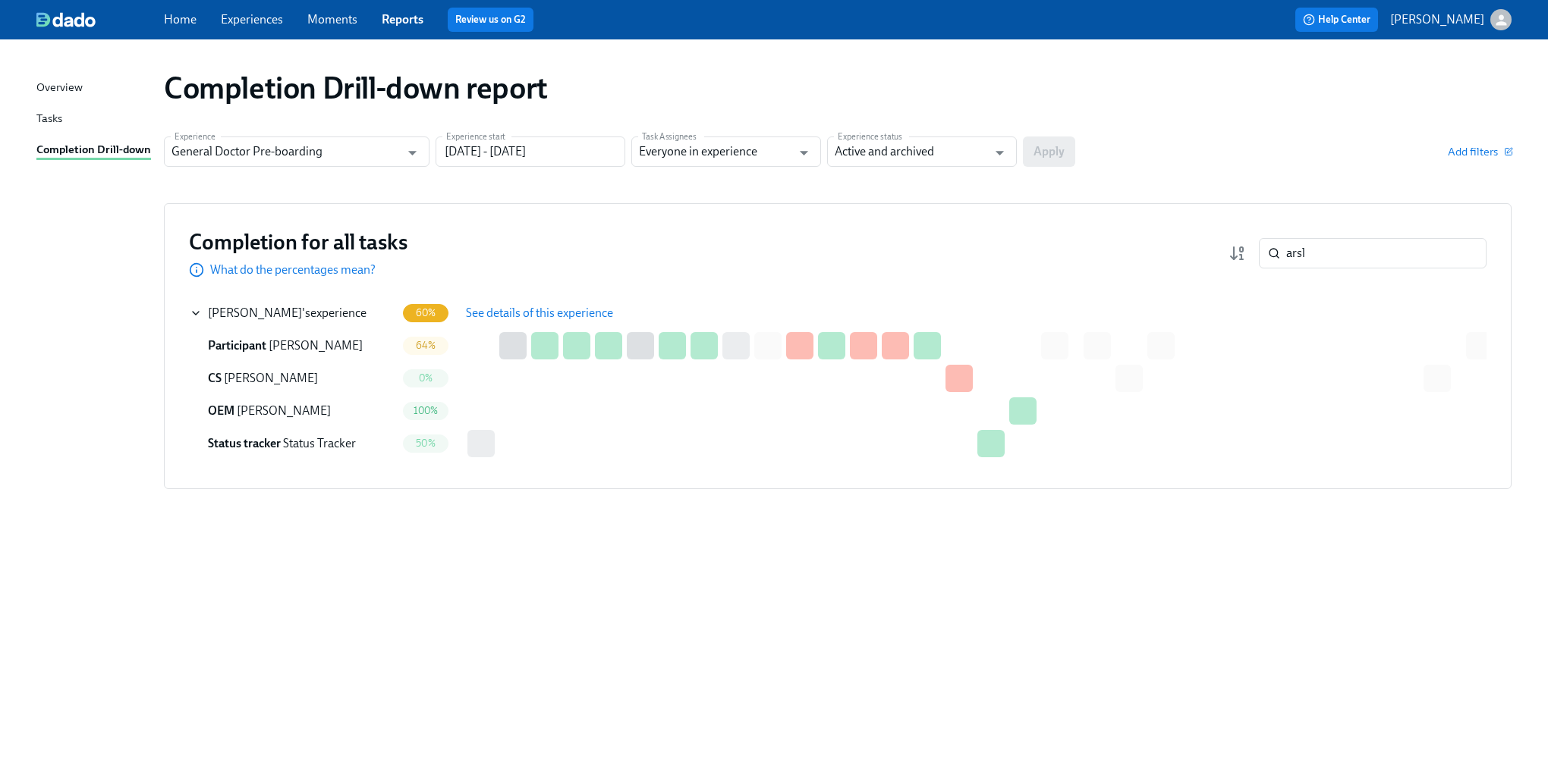
click at [531, 314] on span "See details of this experience" at bounding box center [539, 313] width 147 height 15
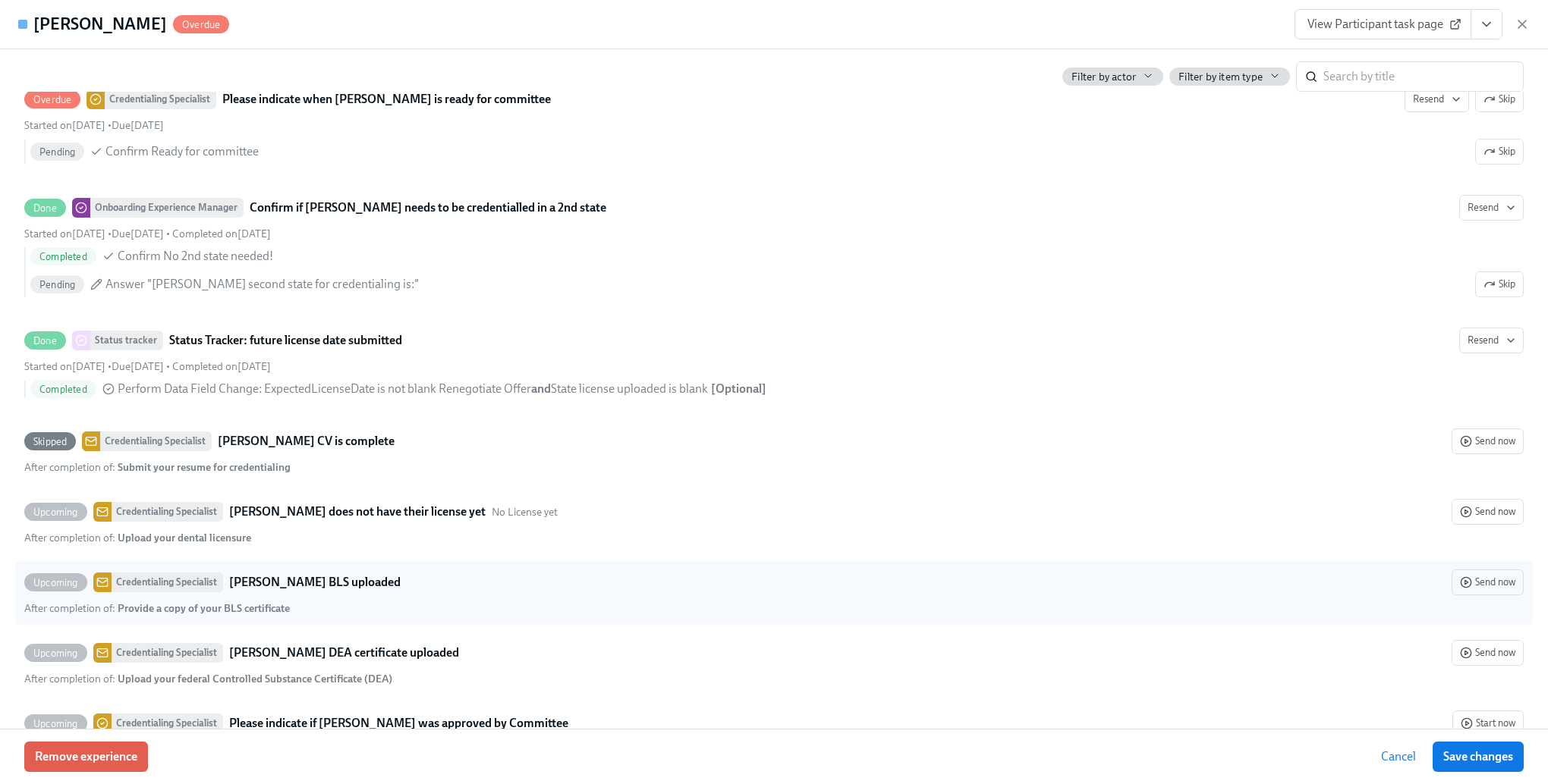
scroll to position [3034, 0]
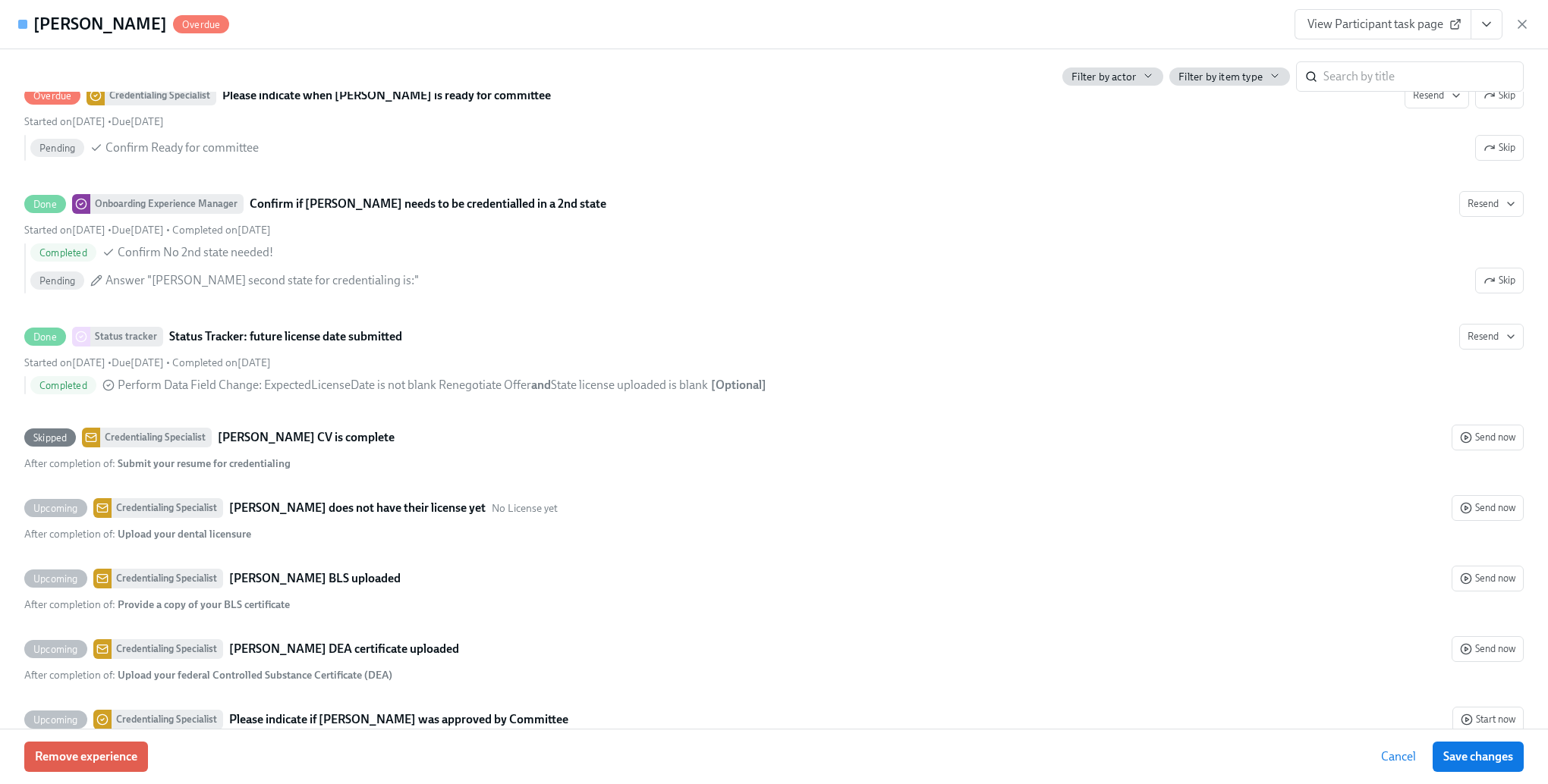
click at [1392, 761] on span "Cancel" at bounding box center [1398, 756] width 35 height 15
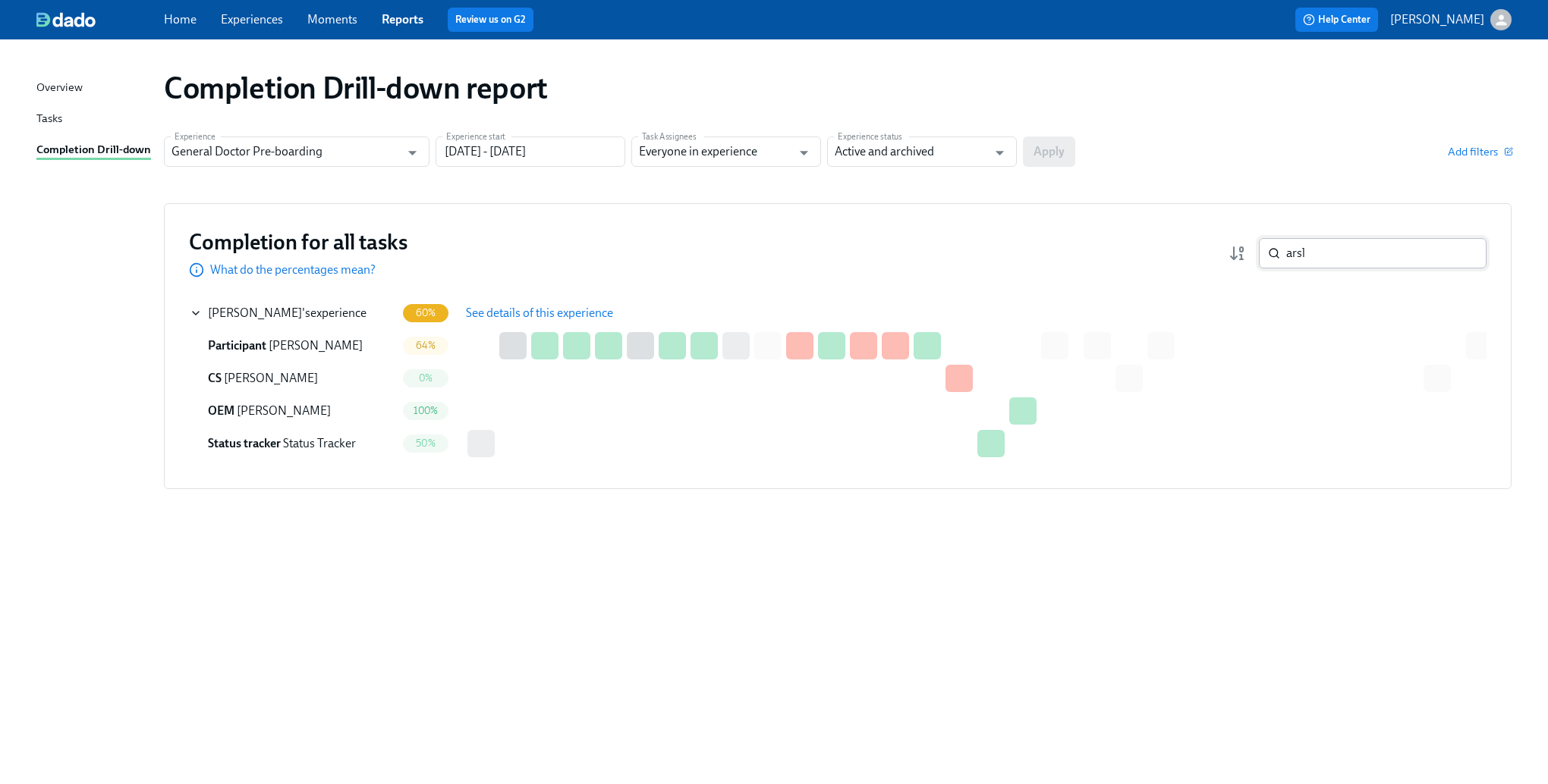
click at [1315, 259] on input "arsl" at bounding box center [1386, 253] width 201 height 31
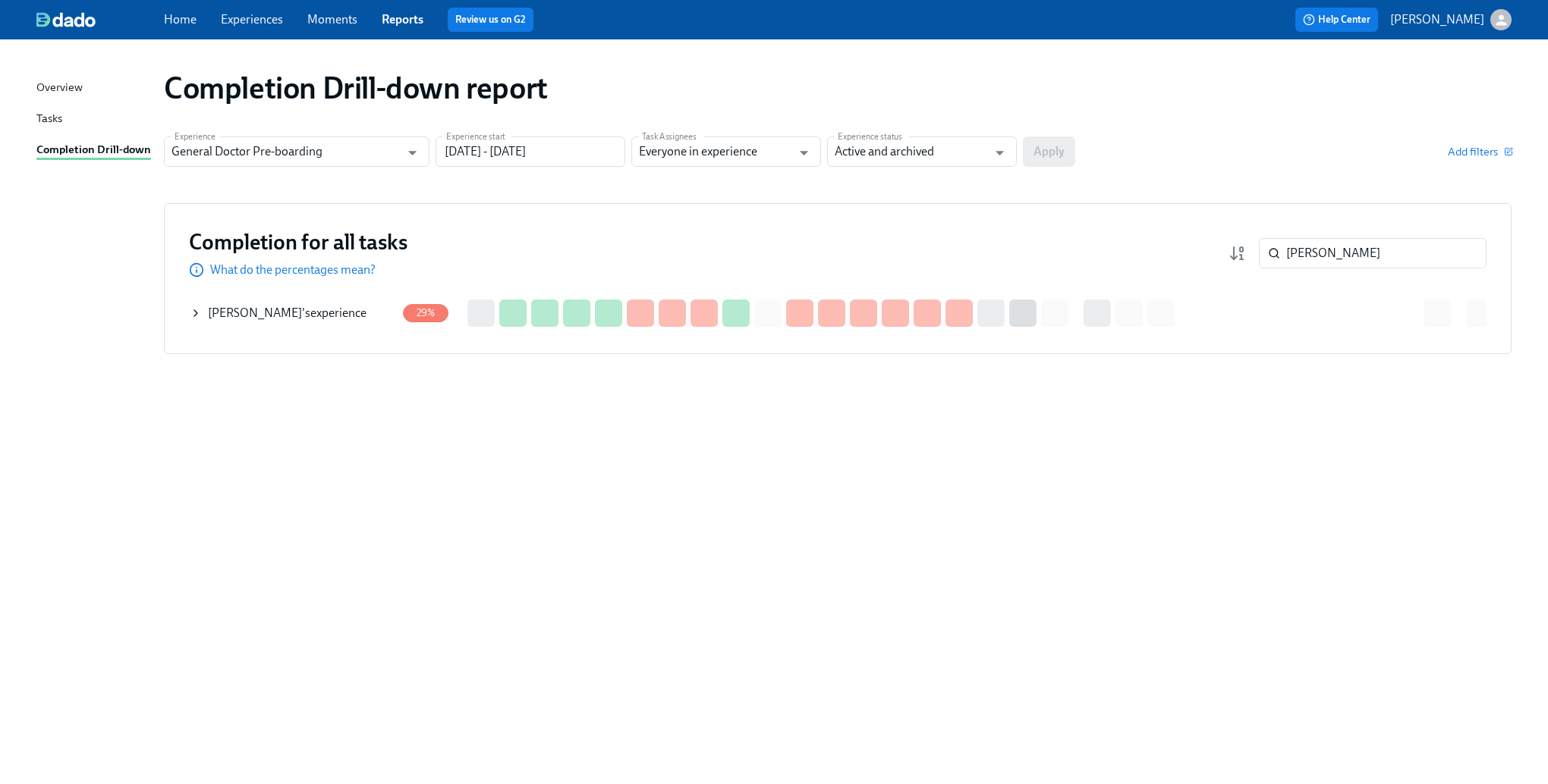
click at [85, 332] on div "Completion Drill-down report Experience General Doctor Pre-boarding Experience …" at bounding box center [774, 402] width 1476 height 690
click at [1328, 252] on input "[PERSON_NAME]" at bounding box center [1386, 253] width 201 height 31
type input "humam"
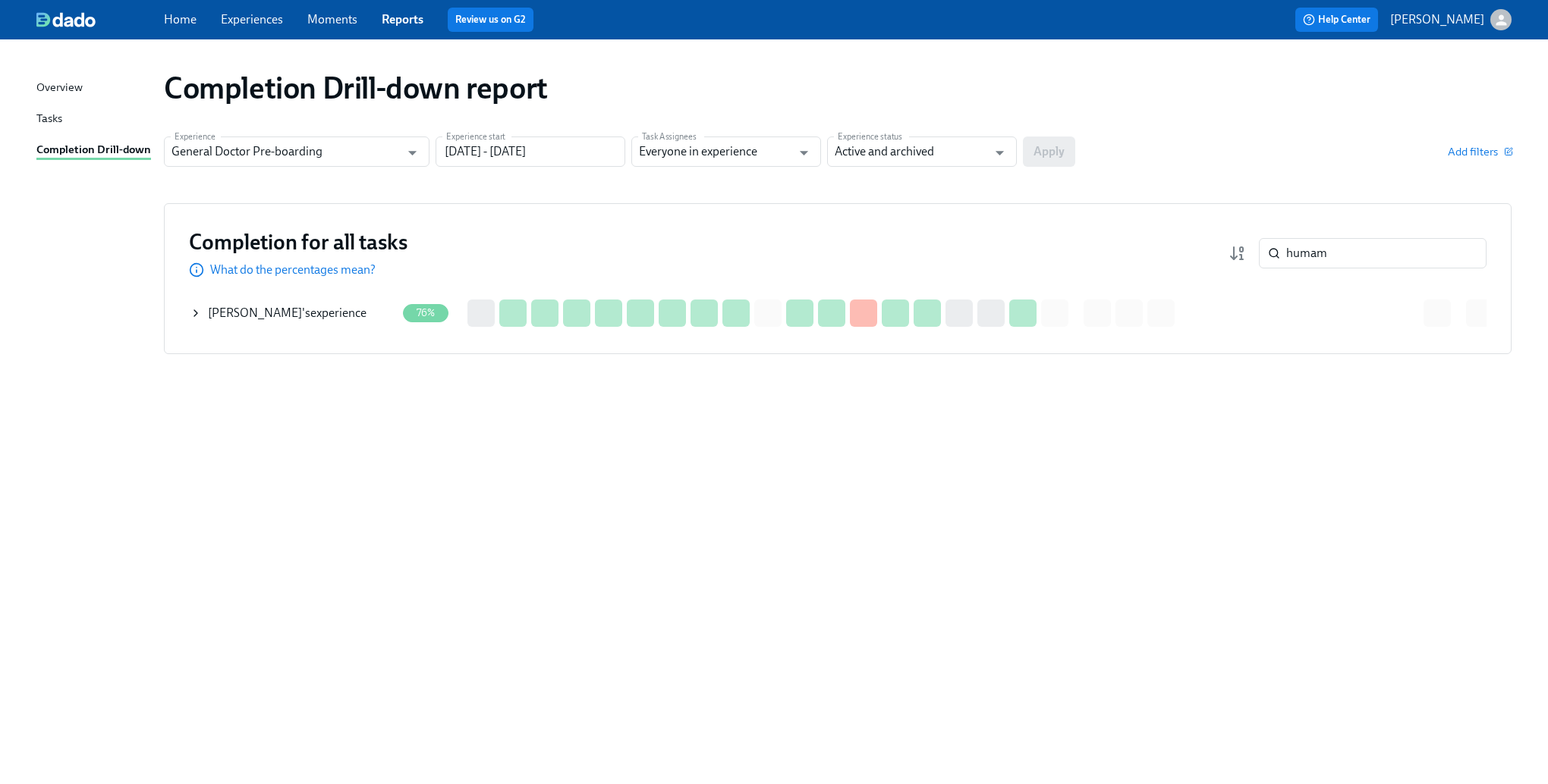
click at [187, 318] on div "Completion for all tasks What do the percentages mean? humam ​ Completion for a…" at bounding box center [837, 279] width 1347 height 151
click at [203, 311] on div "[PERSON_NAME] 's experience" at bounding box center [293, 313] width 207 height 31
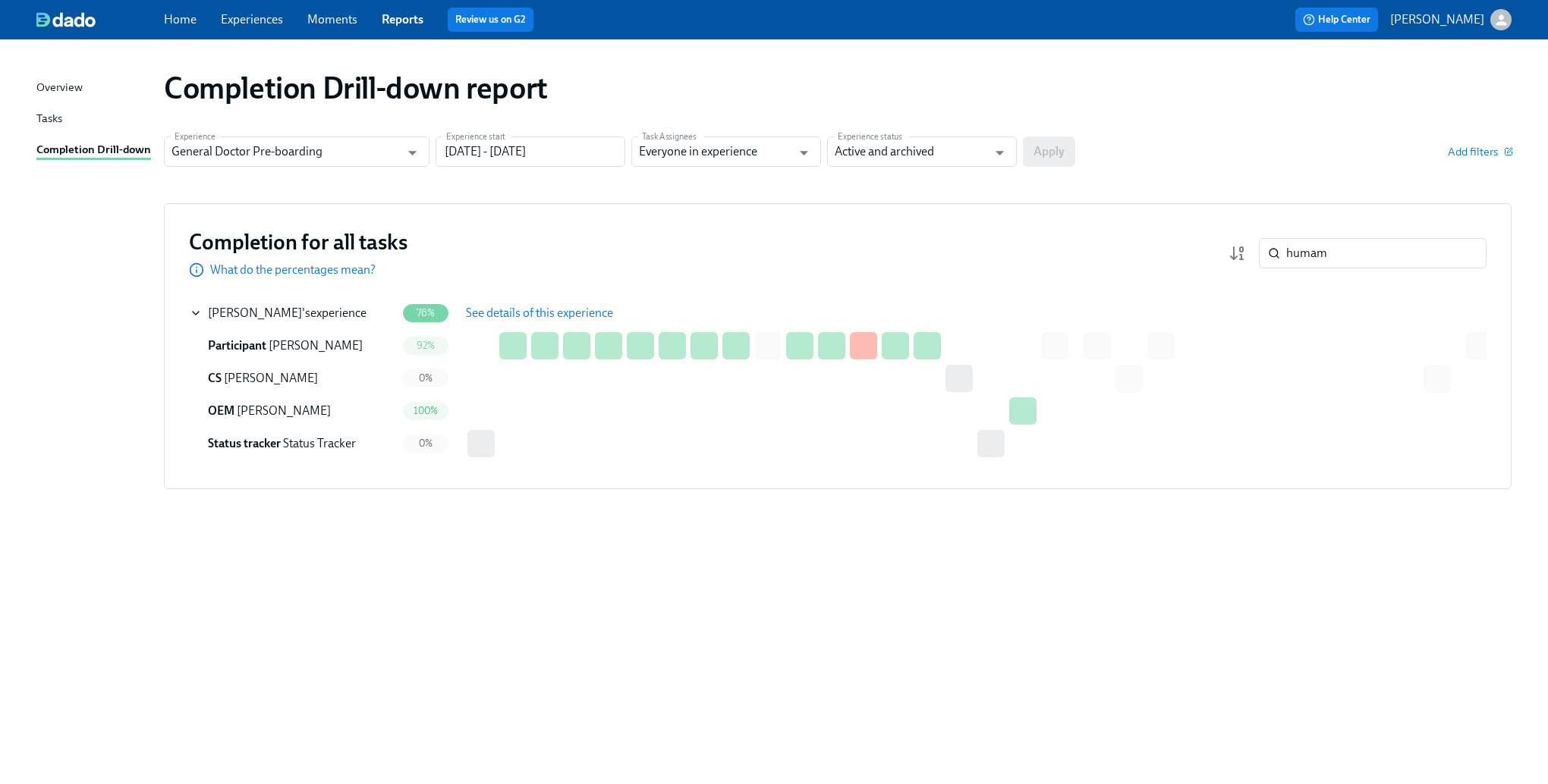
click at [548, 311] on span "See details of this experience" at bounding box center [539, 313] width 147 height 15
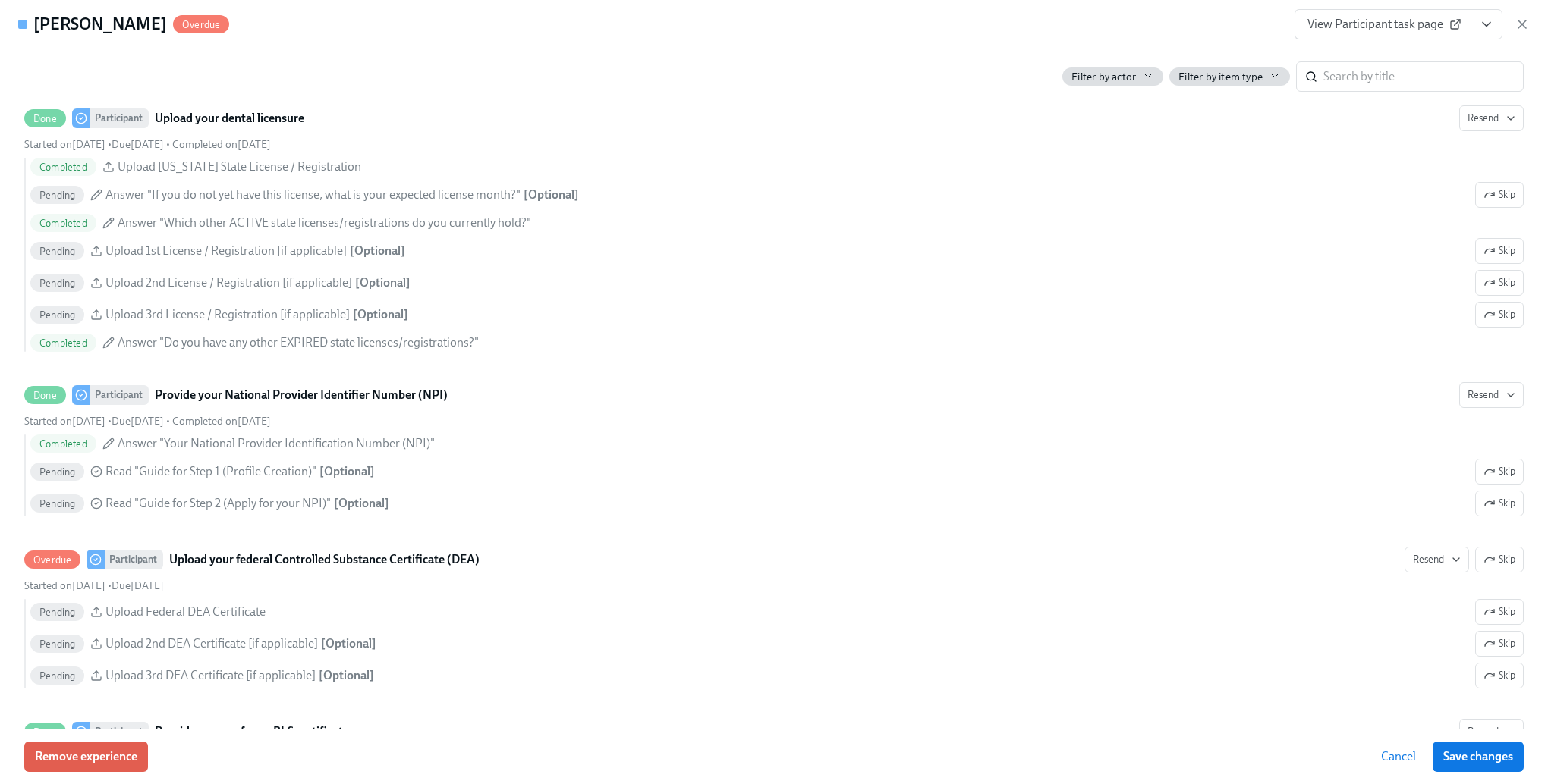
scroll to position [3186, 0]
